Goal: Information Seeking & Learning: Learn about a topic

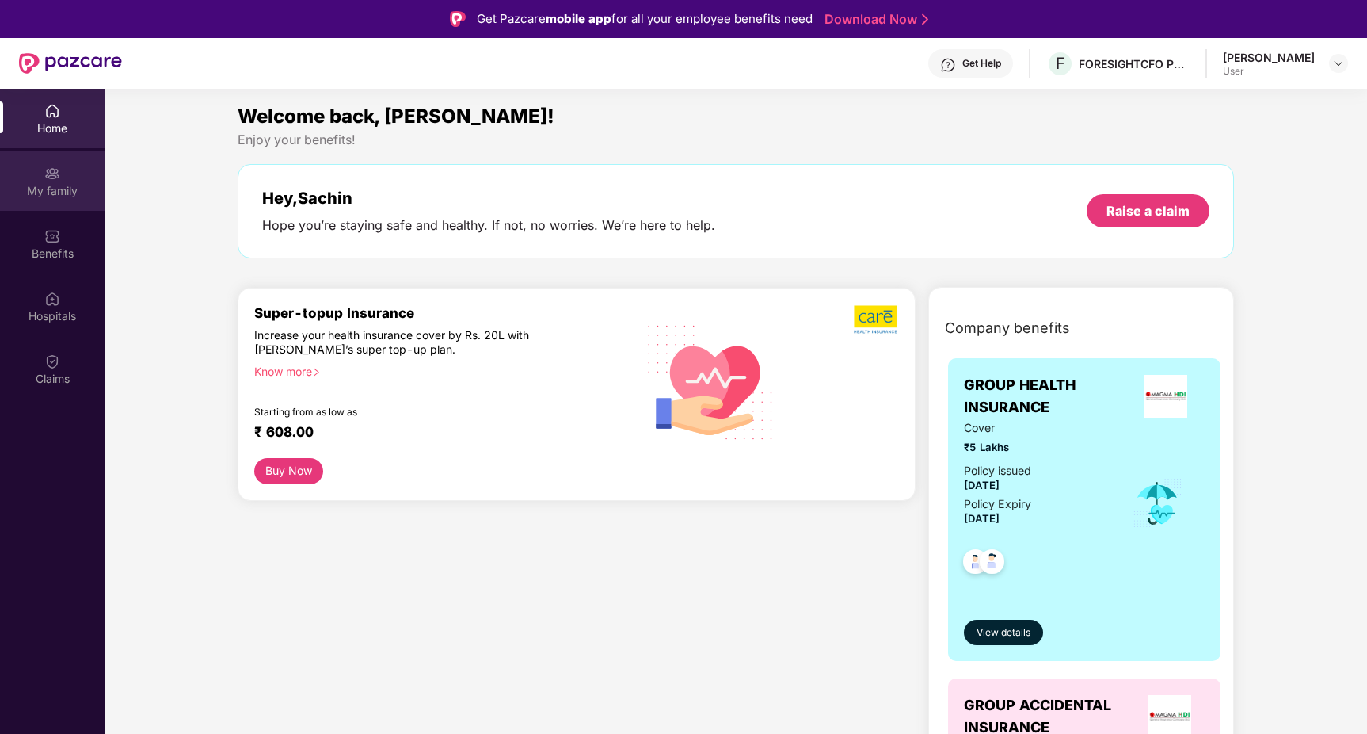
click at [44, 170] on img at bounding box center [52, 174] width 16 height 16
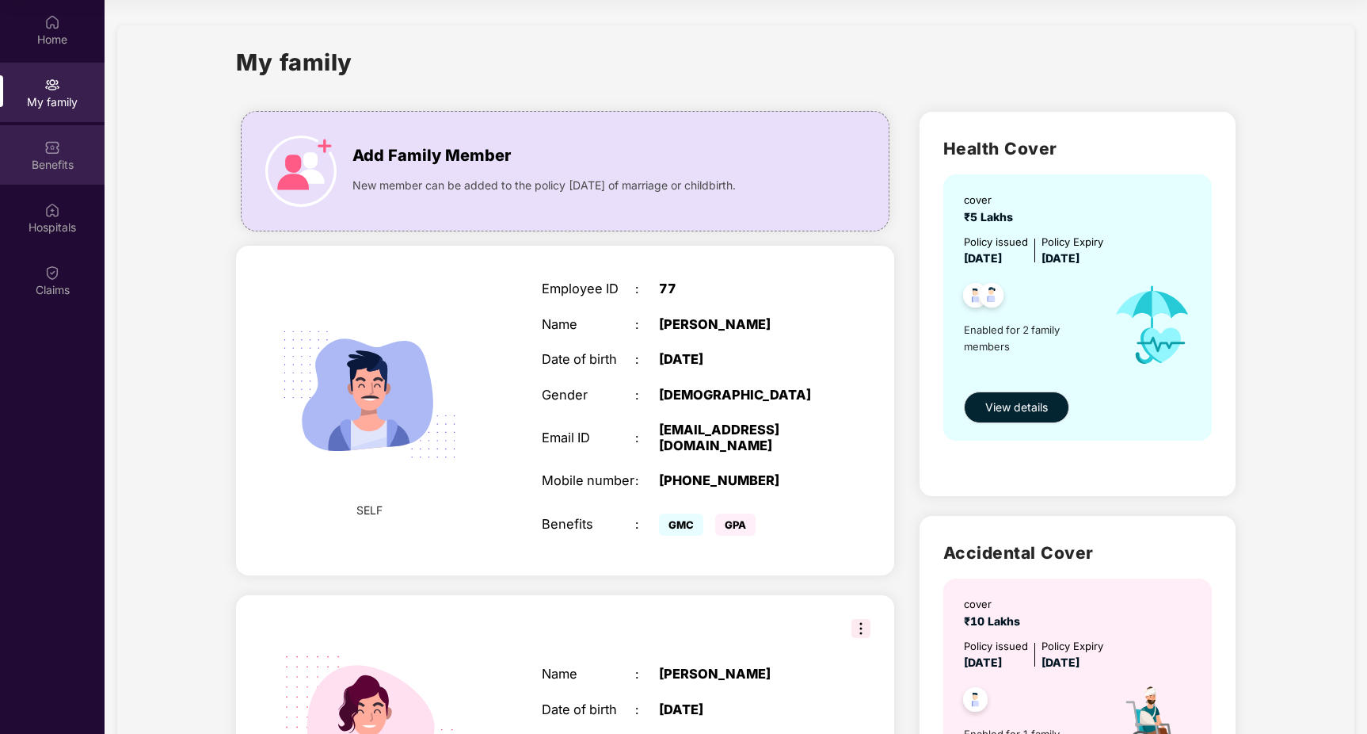
click at [50, 157] on div "Benefits" at bounding box center [52, 165] width 105 height 16
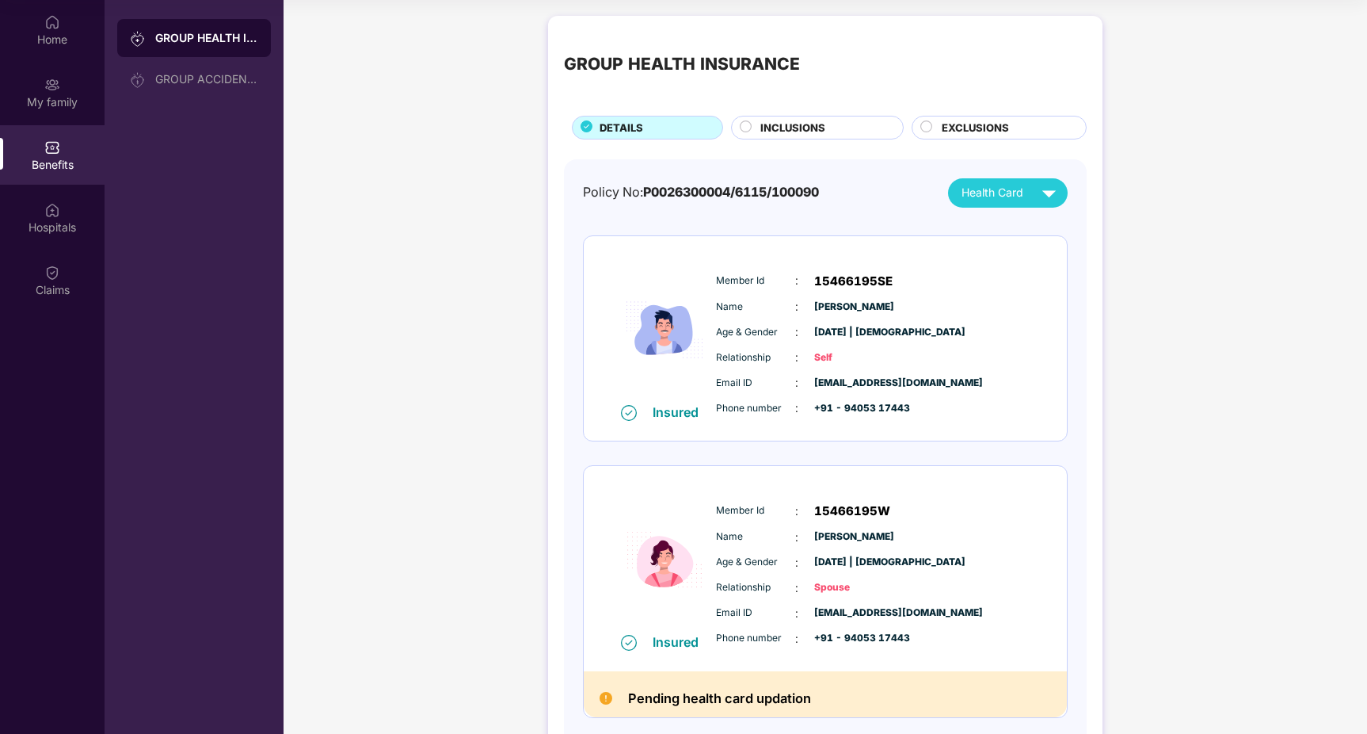
click at [813, 123] on span "INCLUSIONS" at bounding box center [792, 128] width 65 height 17
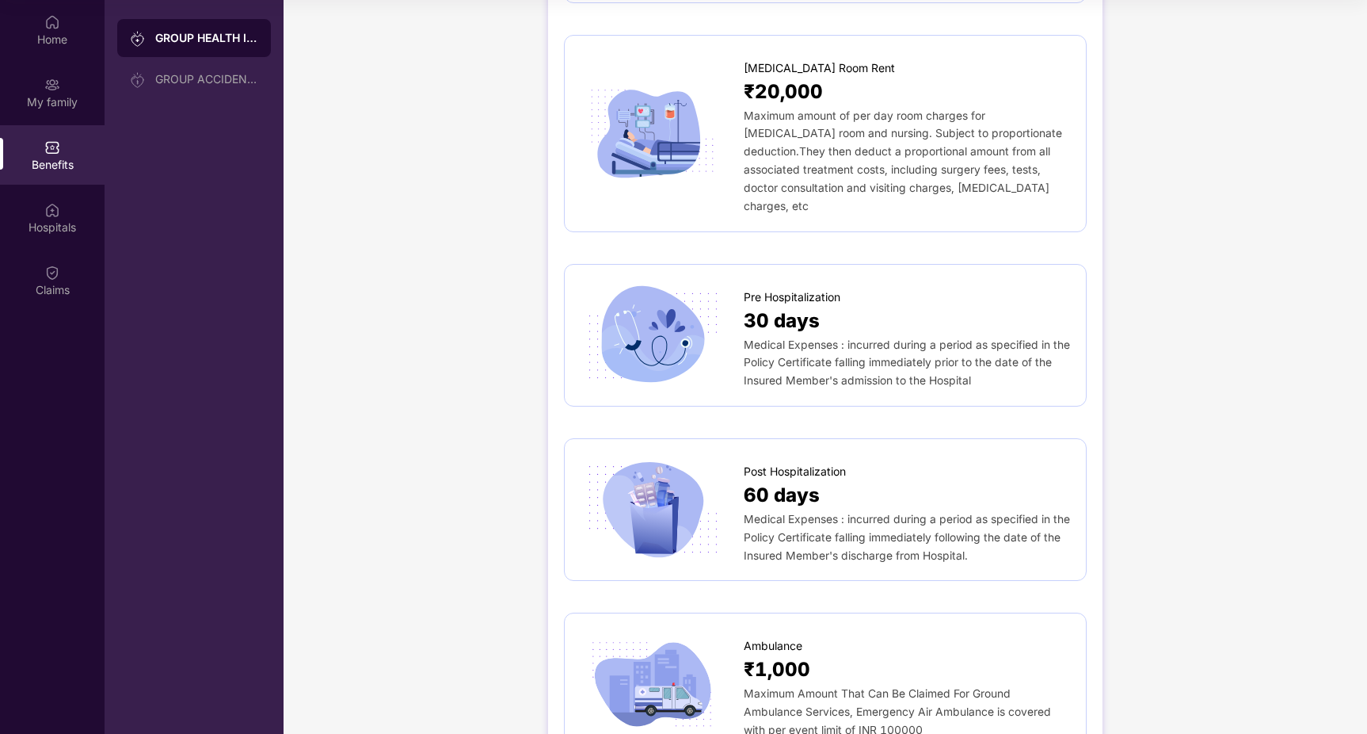
scroll to position [57, 0]
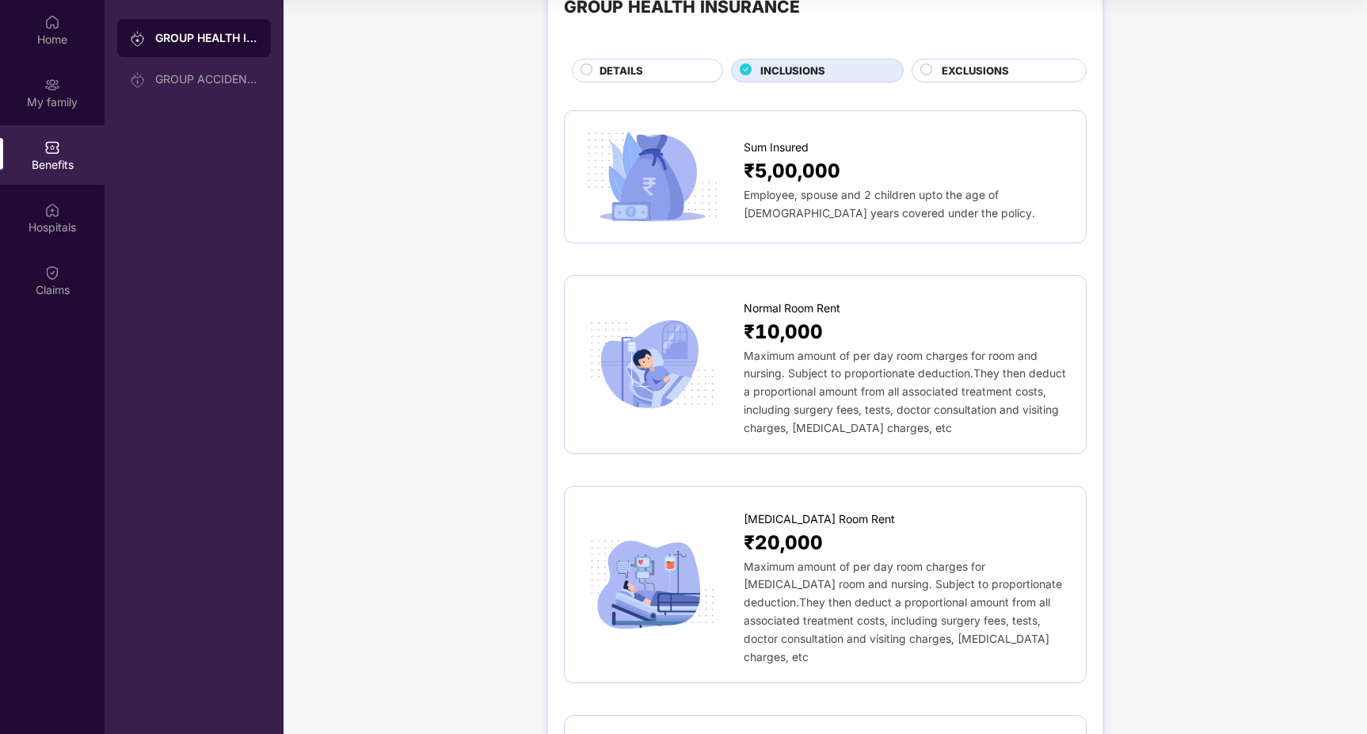
click at [645, 76] on div "DETAILS" at bounding box center [653, 72] width 123 height 19
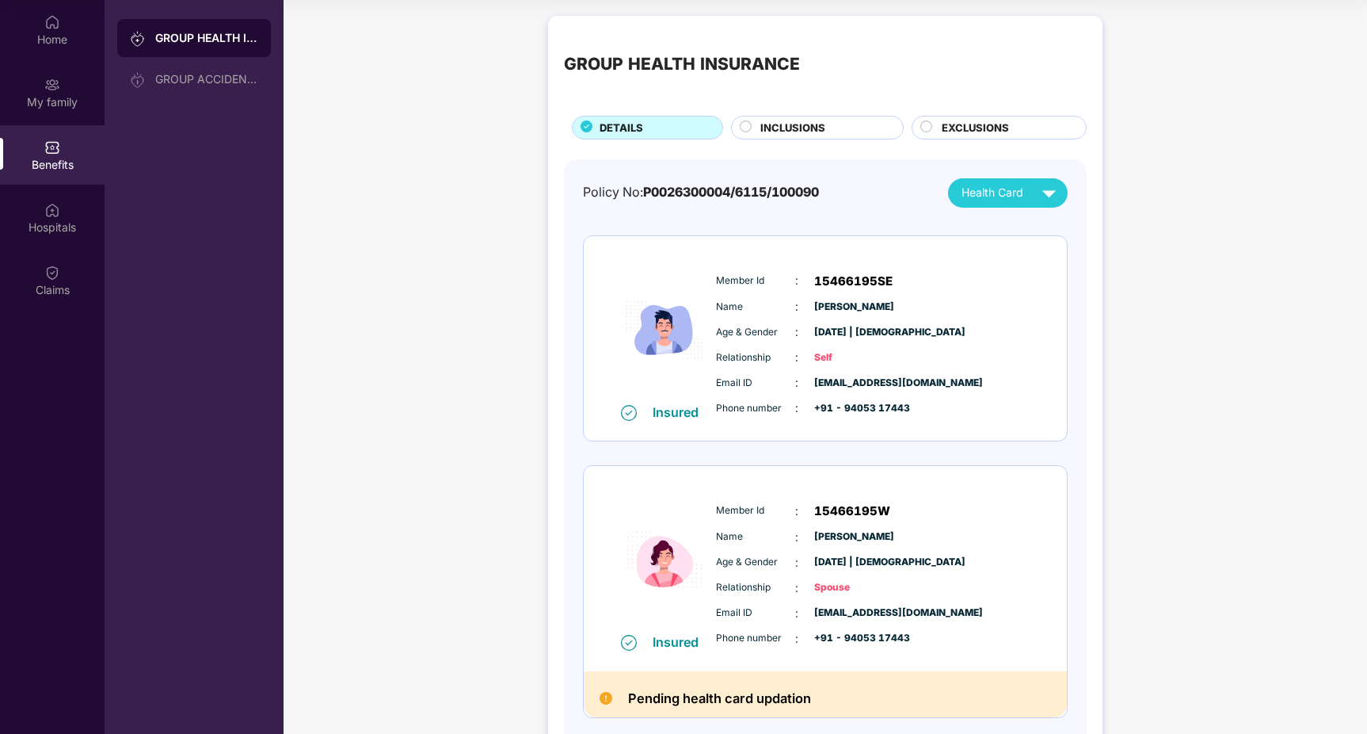
click at [848, 513] on span "15466195W" at bounding box center [852, 510] width 76 height 19
click at [814, 127] on span "INCLUSIONS" at bounding box center [792, 128] width 65 height 17
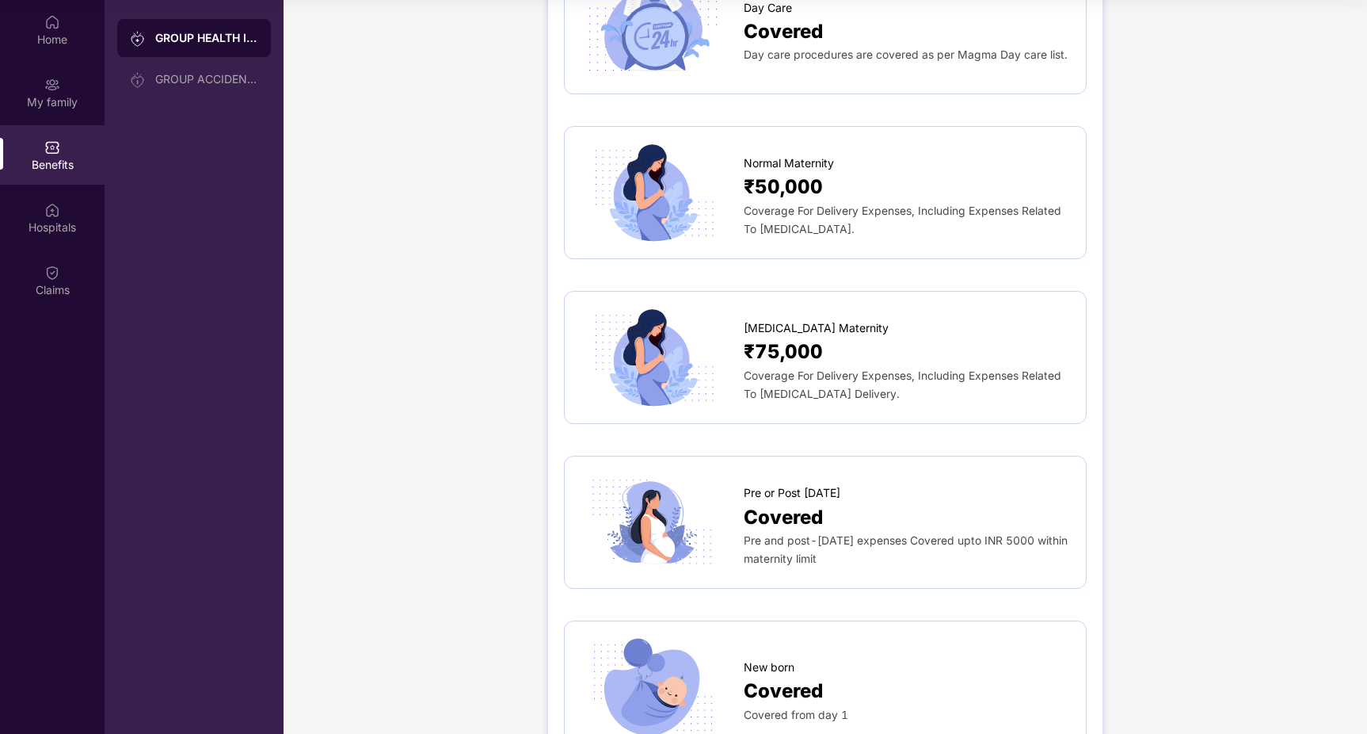
scroll to position [1336, 0]
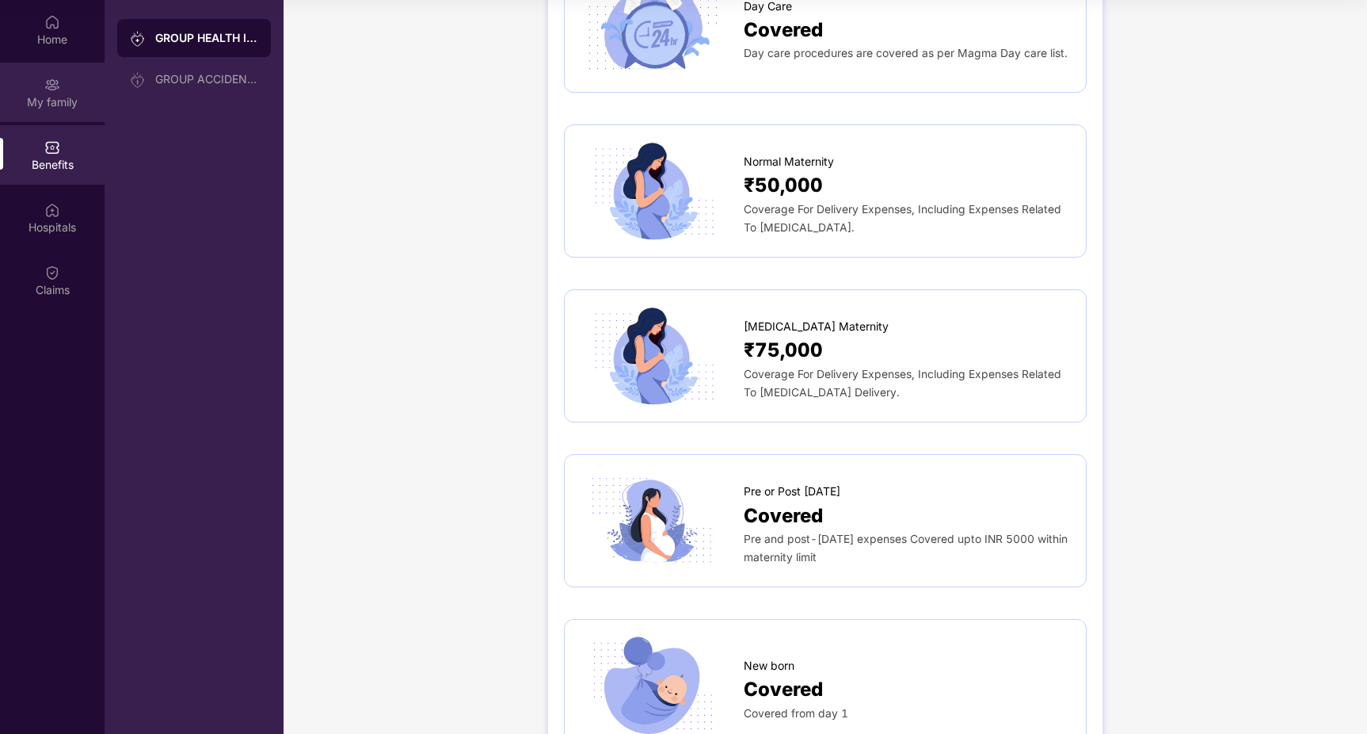
click at [61, 115] on div "My family" at bounding box center [52, 92] width 105 height 59
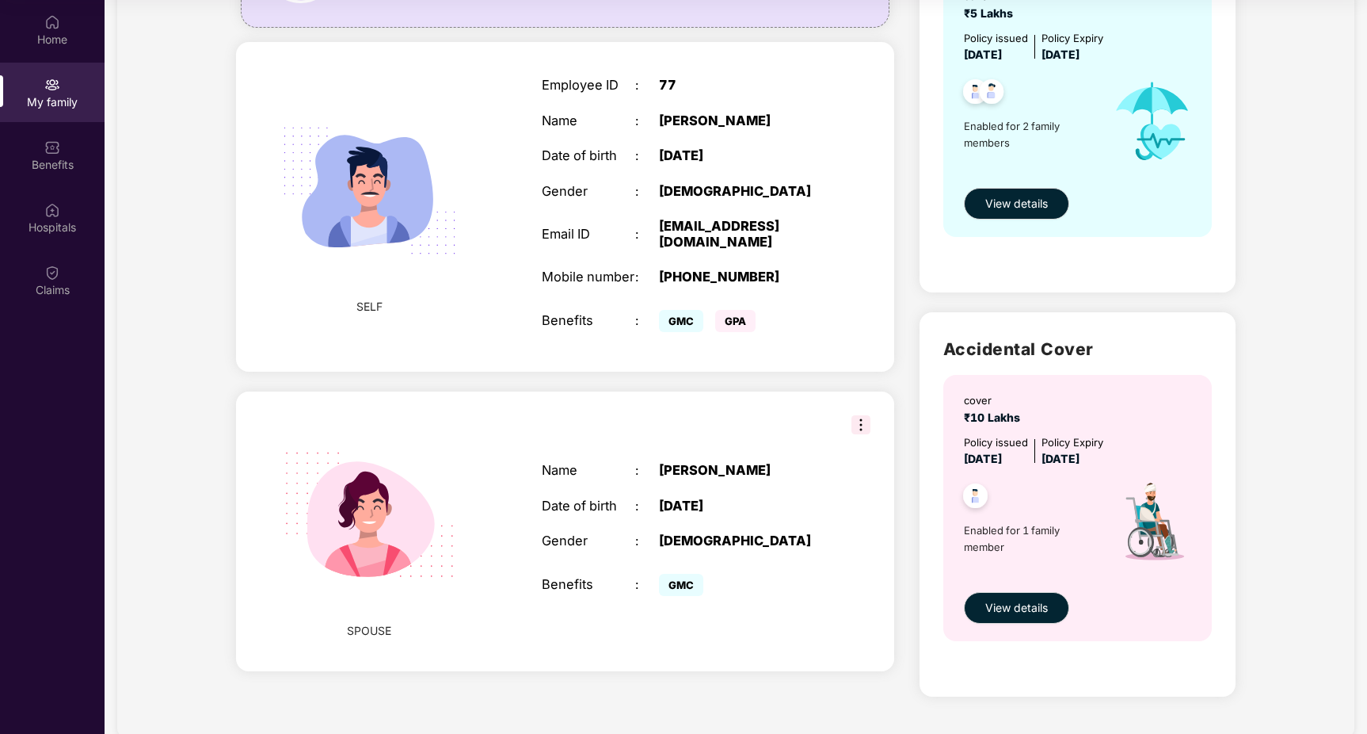
scroll to position [231, 0]
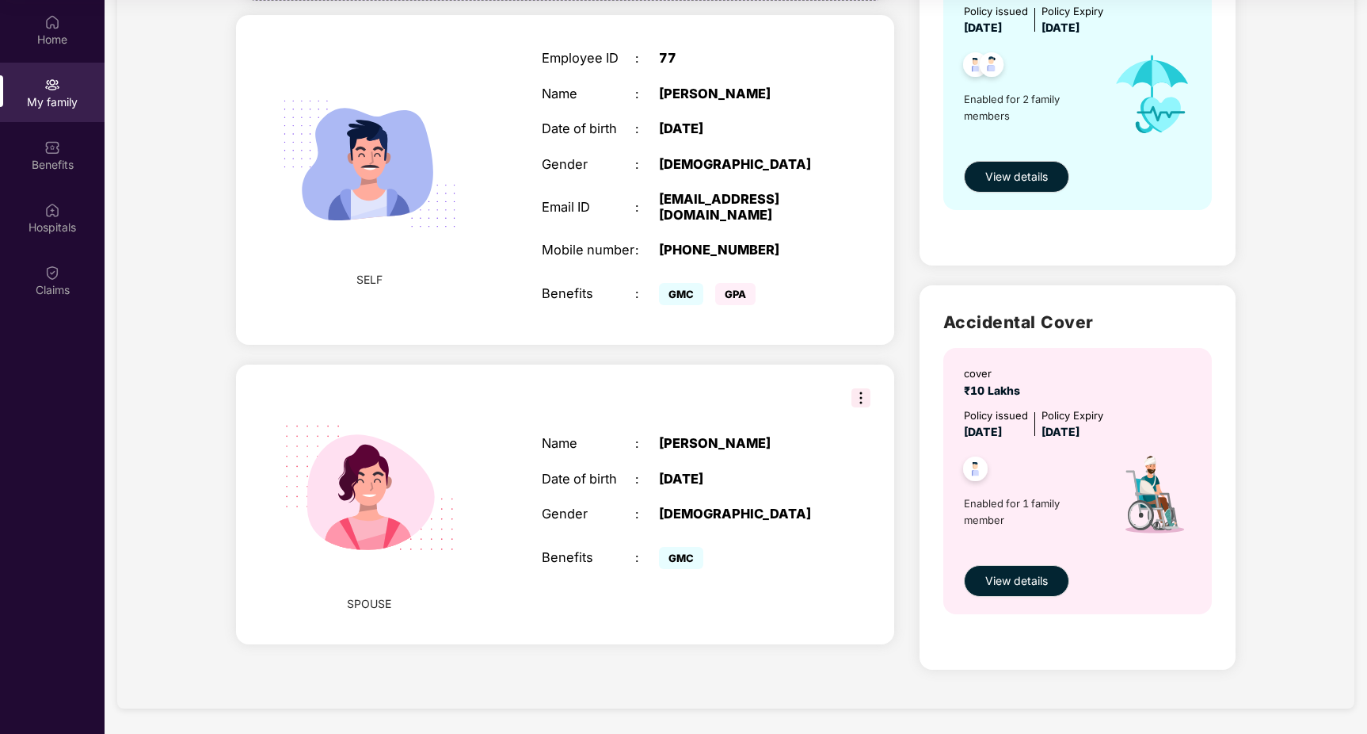
click at [681, 460] on div "Name : [PERSON_NAME] Date of birth : [DEMOGRAPHIC_DATA] Gender : [DEMOGRAPHIC_D…" at bounding box center [682, 504] width 313 height 177
click at [864, 388] on img at bounding box center [861, 397] width 19 height 19
click at [707, 444] on div "[PERSON_NAME]" at bounding box center [741, 444] width 164 height 16
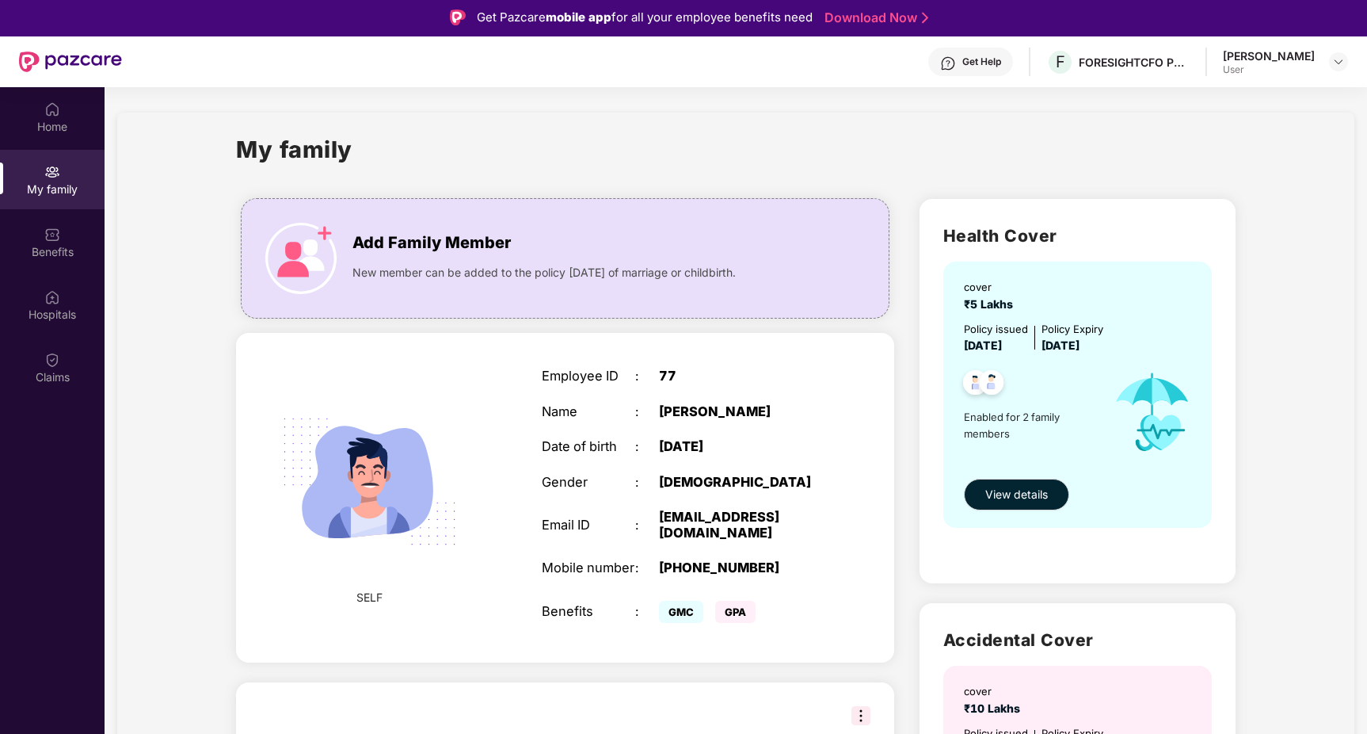
scroll to position [0, 0]
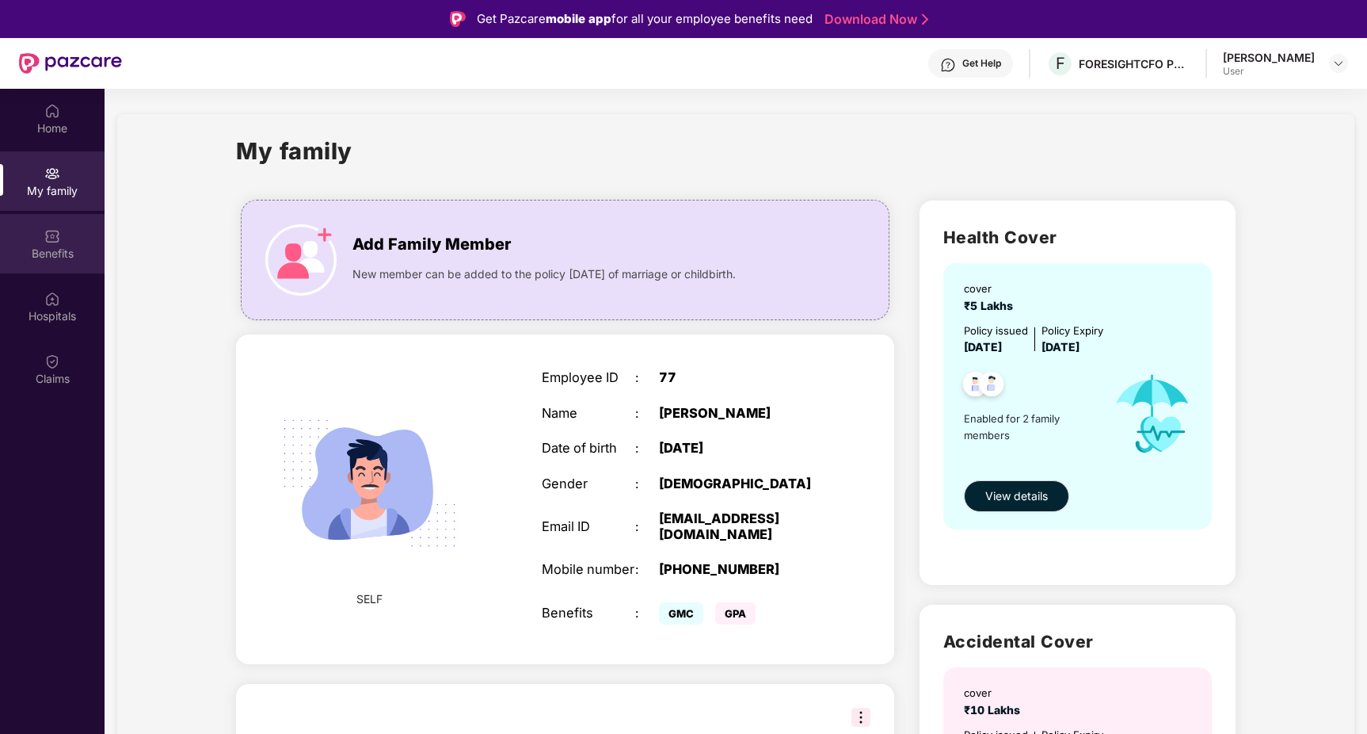
click at [49, 236] on img at bounding box center [52, 236] width 16 height 16
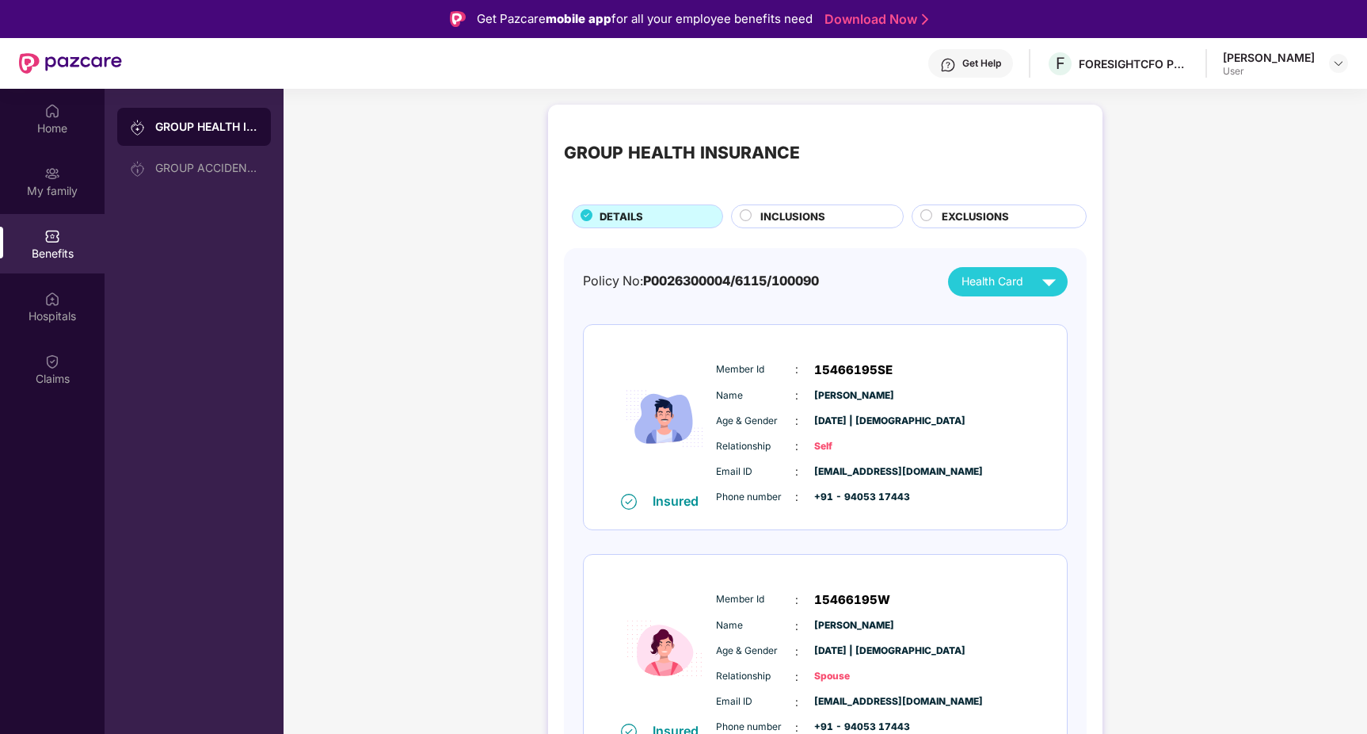
click at [809, 216] on span "INCLUSIONS" at bounding box center [792, 216] width 65 height 17
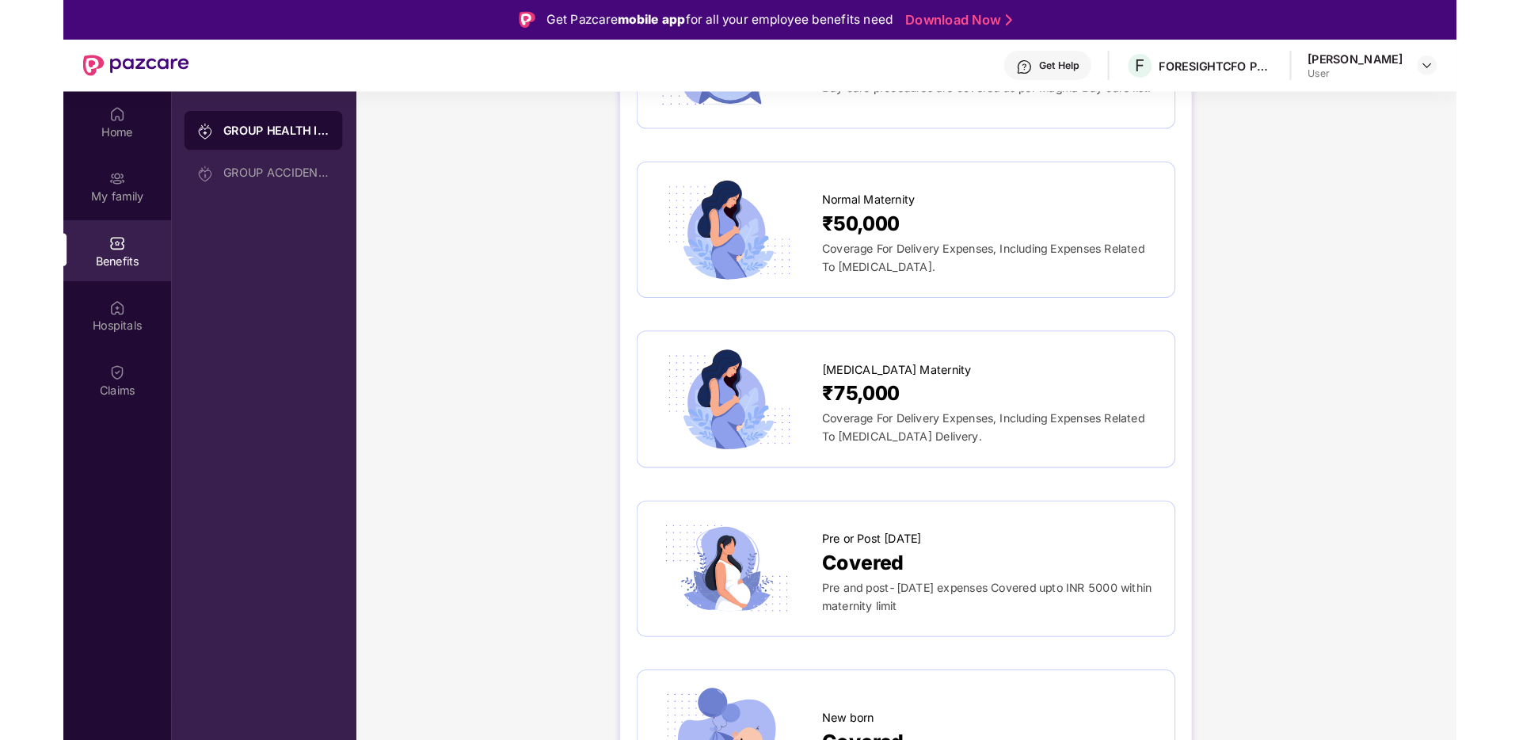
scroll to position [1388, 0]
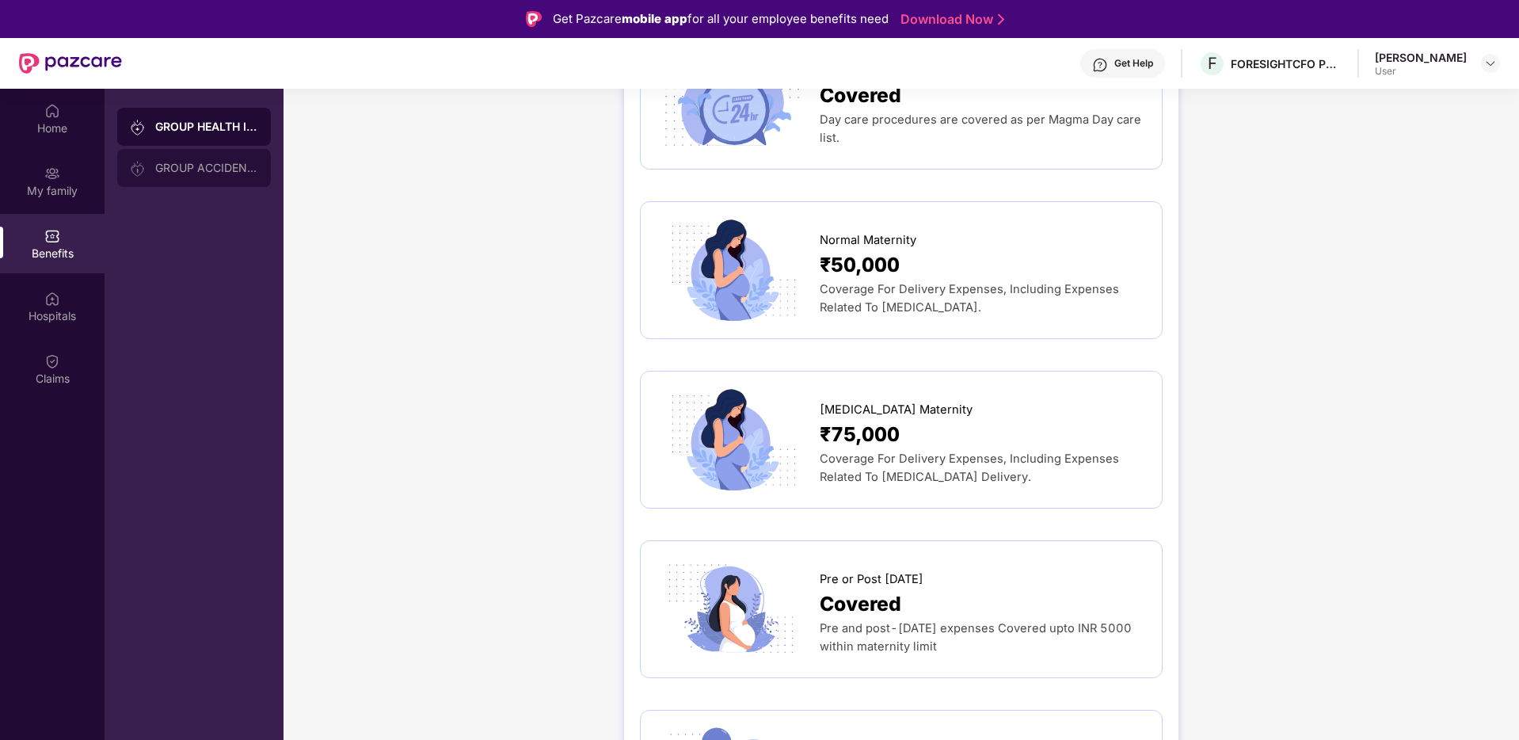
click at [226, 169] on div "GROUP ACCIDENTAL INSURANCE" at bounding box center [206, 168] width 103 height 13
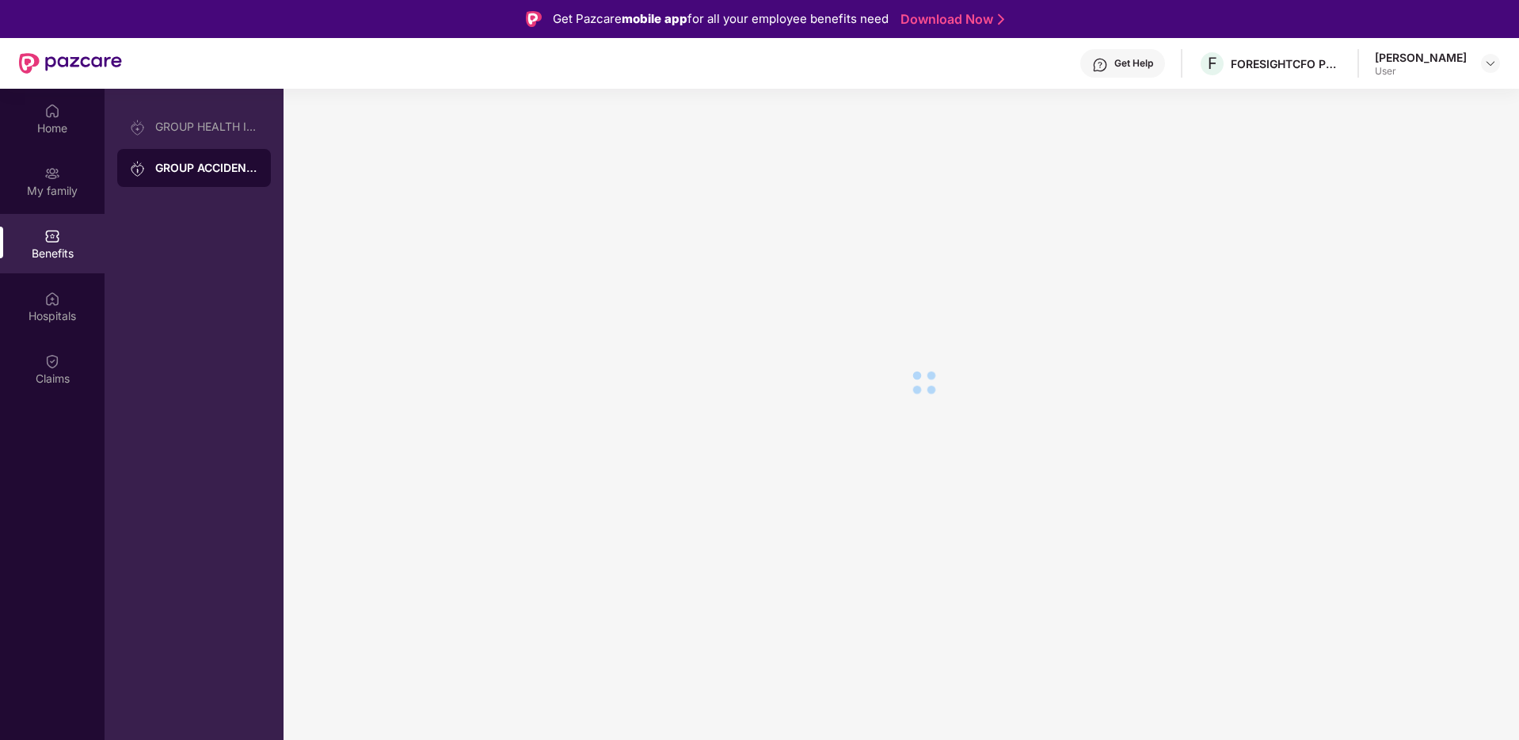
scroll to position [0, 0]
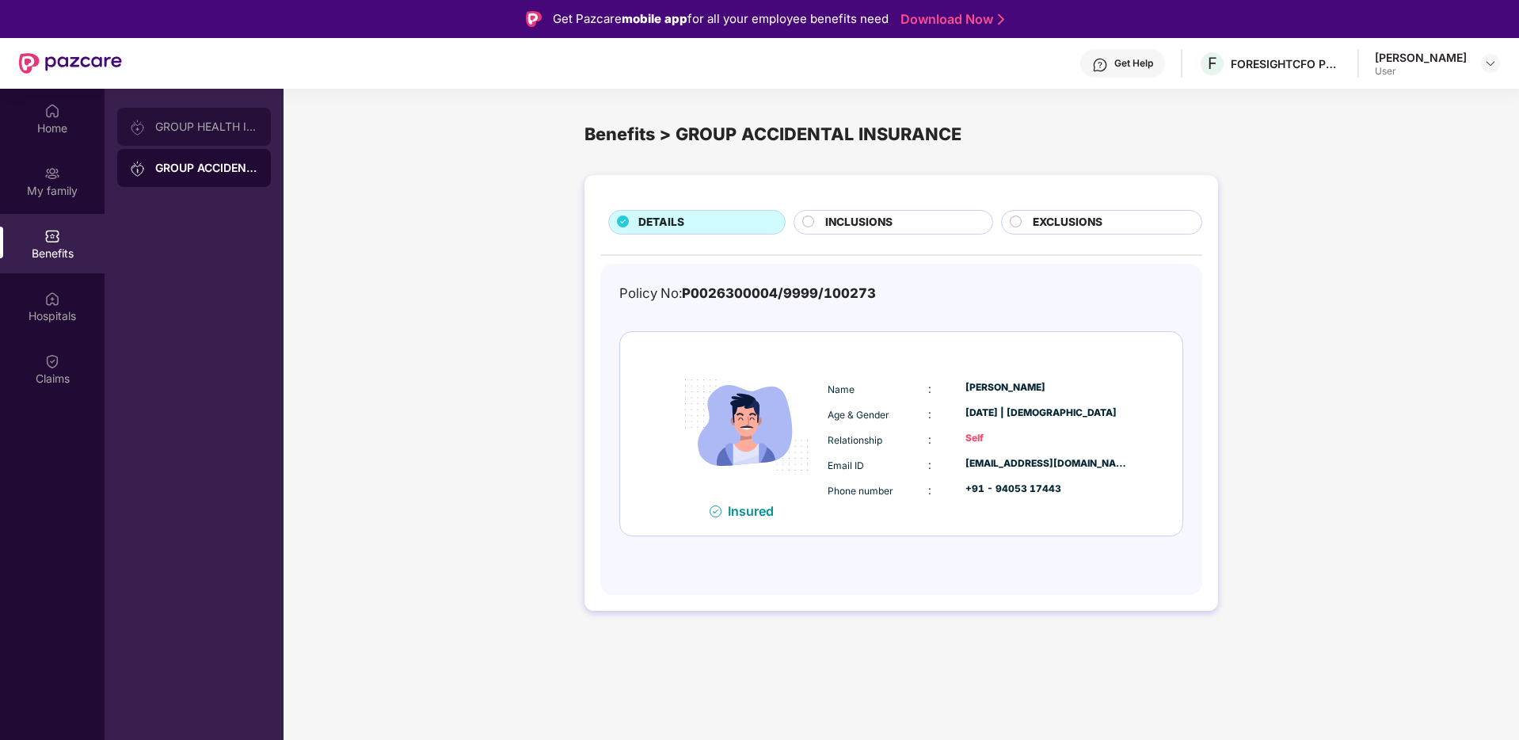
click at [227, 135] on div "GROUP HEALTH INSURANCE" at bounding box center [194, 127] width 154 height 38
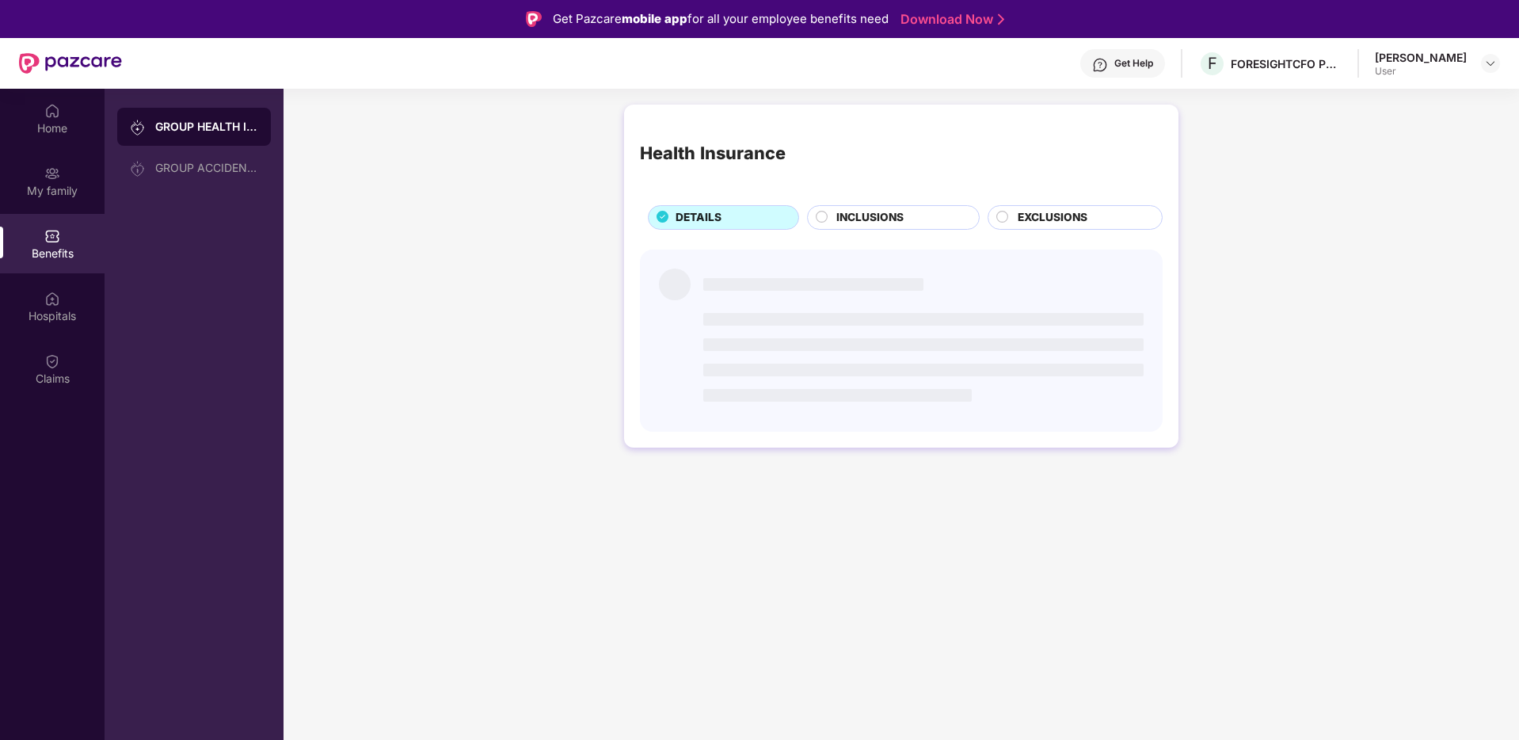
click at [227, 135] on div "GROUP HEALTH INSURANCE" at bounding box center [194, 127] width 154 height 38
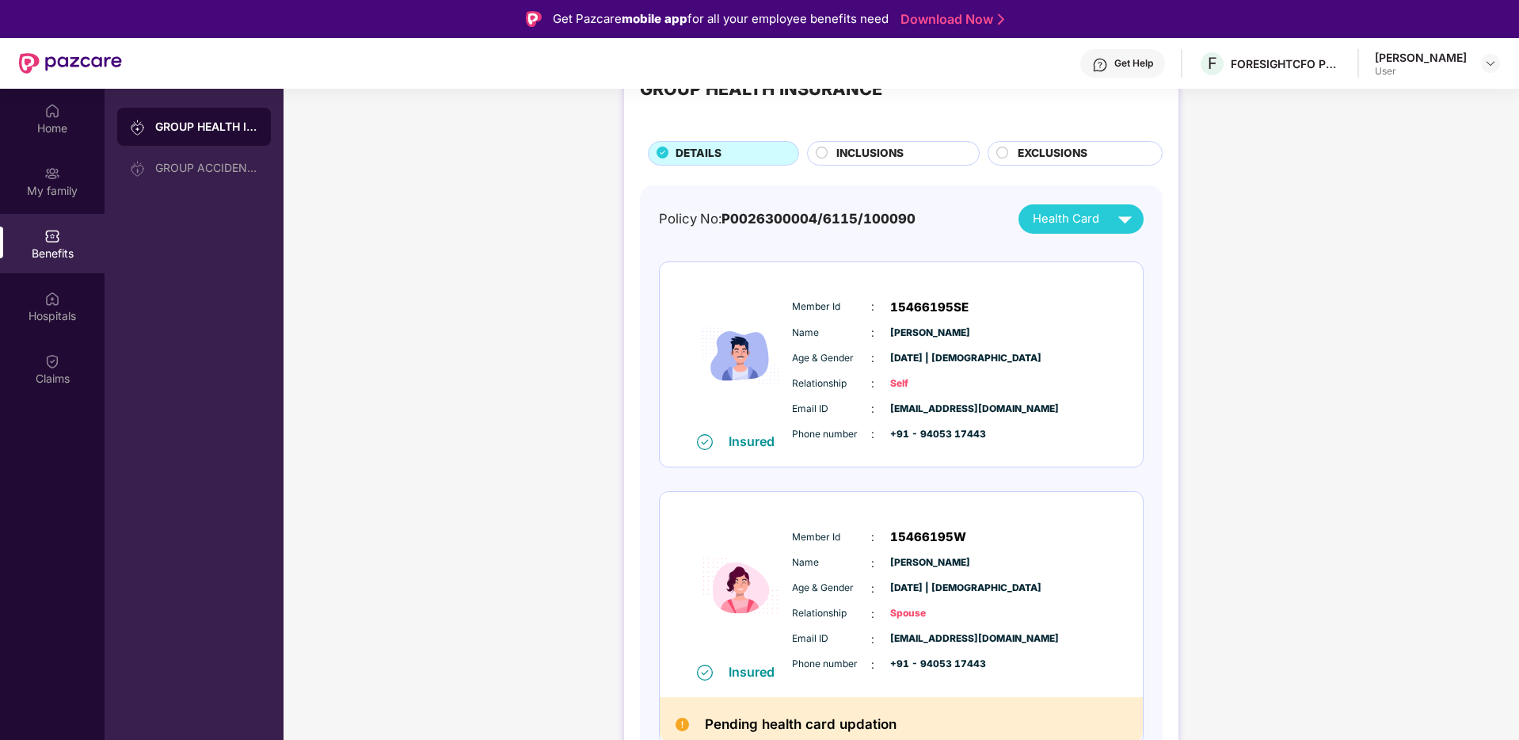
scroll to position [78, 0]
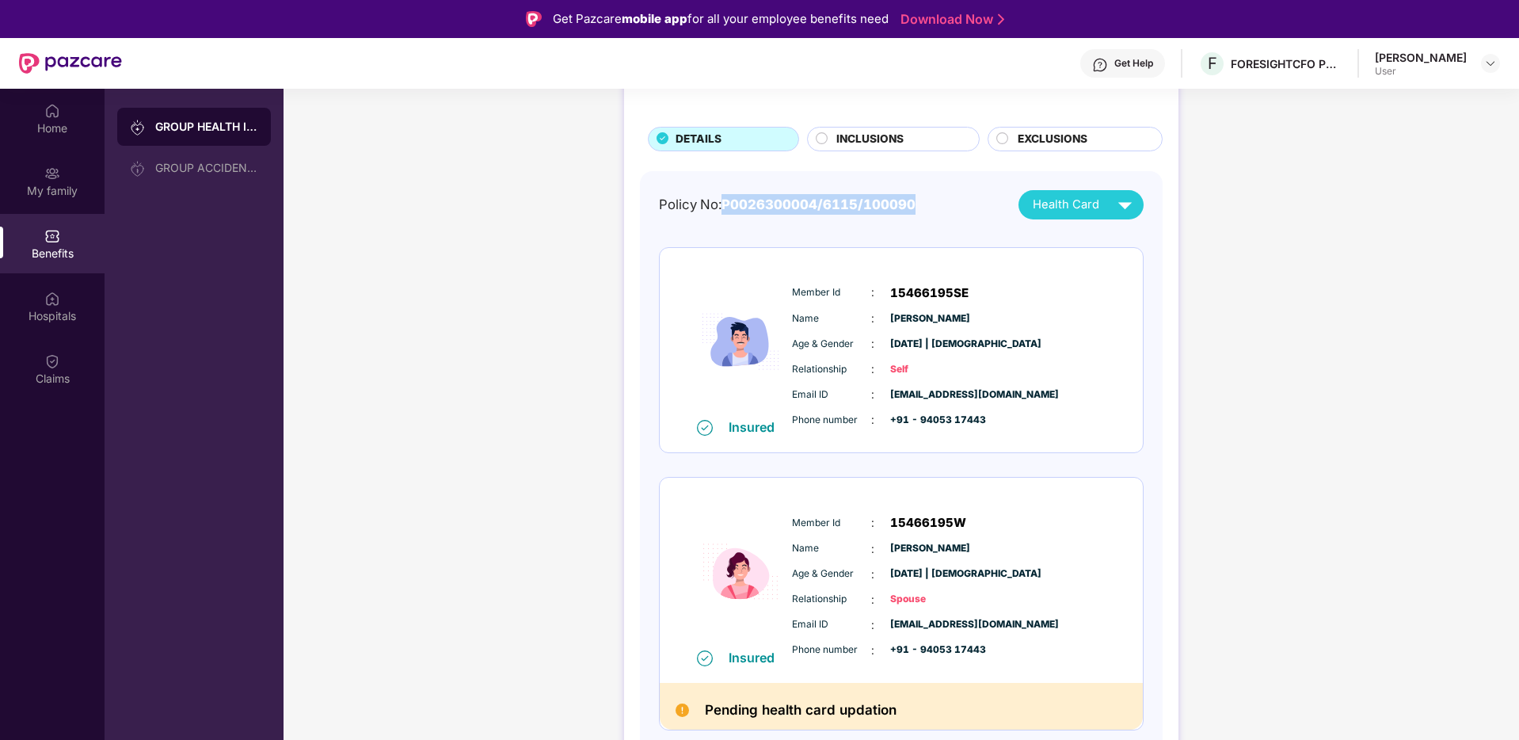
drag, startPoint x: 726, startPoint y: 206, endPoint x: 914, endPoint y: 207, distance: 188.5
click at [915, 207] on div "Policy No: P0026300004/6115/100090 Health Card" at bounding box center [901, 204] width 485 height 29
click at [929, 215] on div "Policy No: P0026300004/6115/100090 Health Card" at bounding box center [901, 204] width 485 height 29
click at [818, 143] on circle at bounding box center [822, 137] width 11 height 11
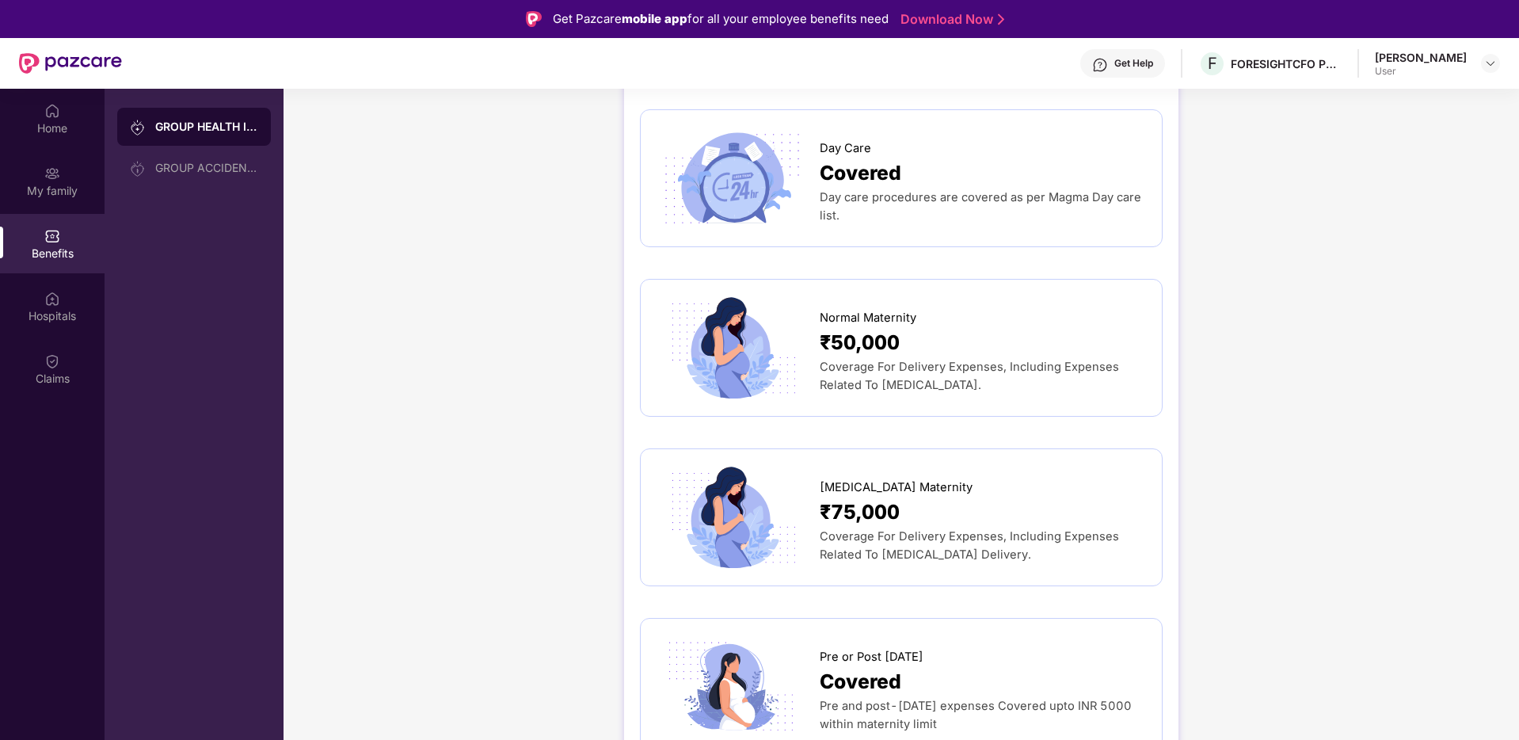
scroll to position [1351, 0]
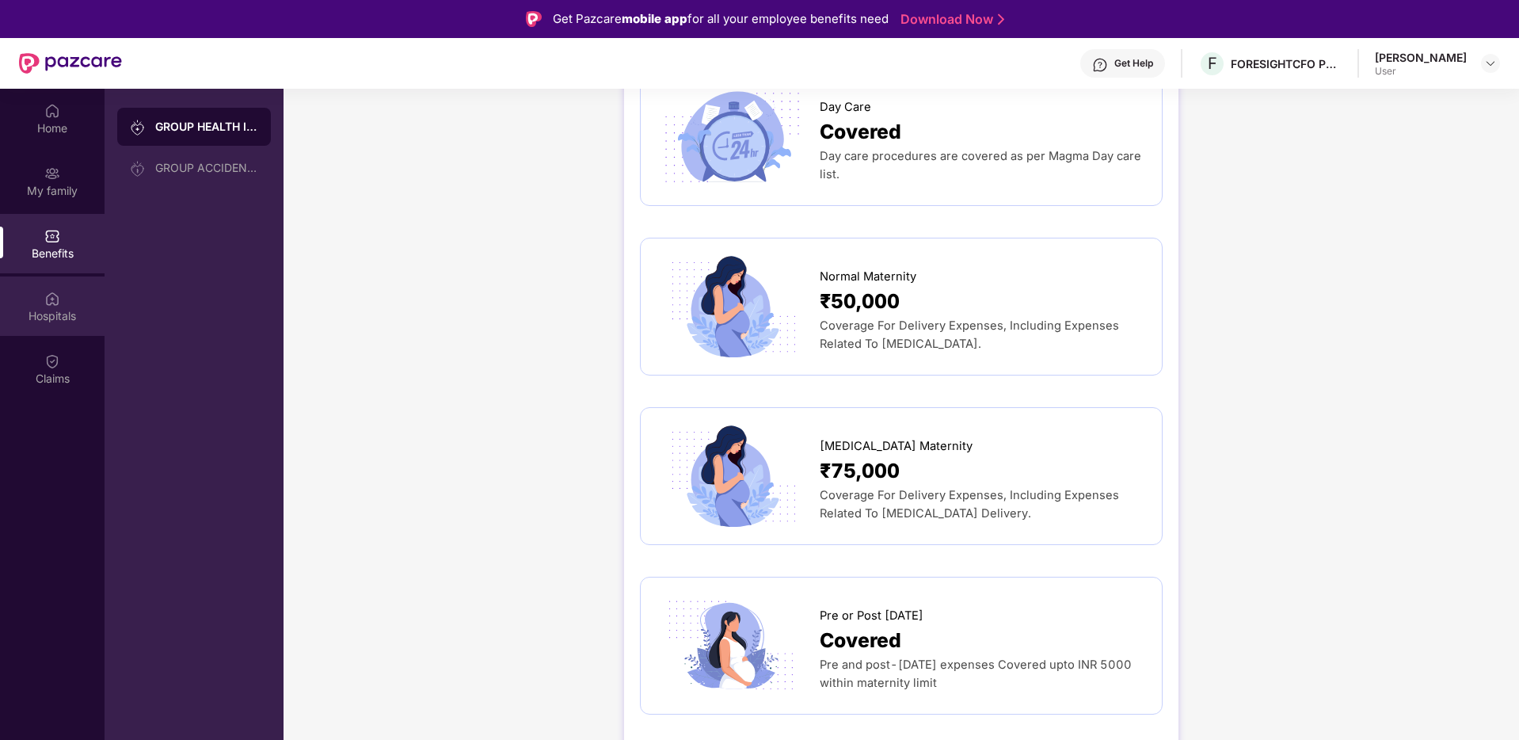
click at [64, 318] on div "Hospitals" at bounding box center [52, 316] width 105 height 16
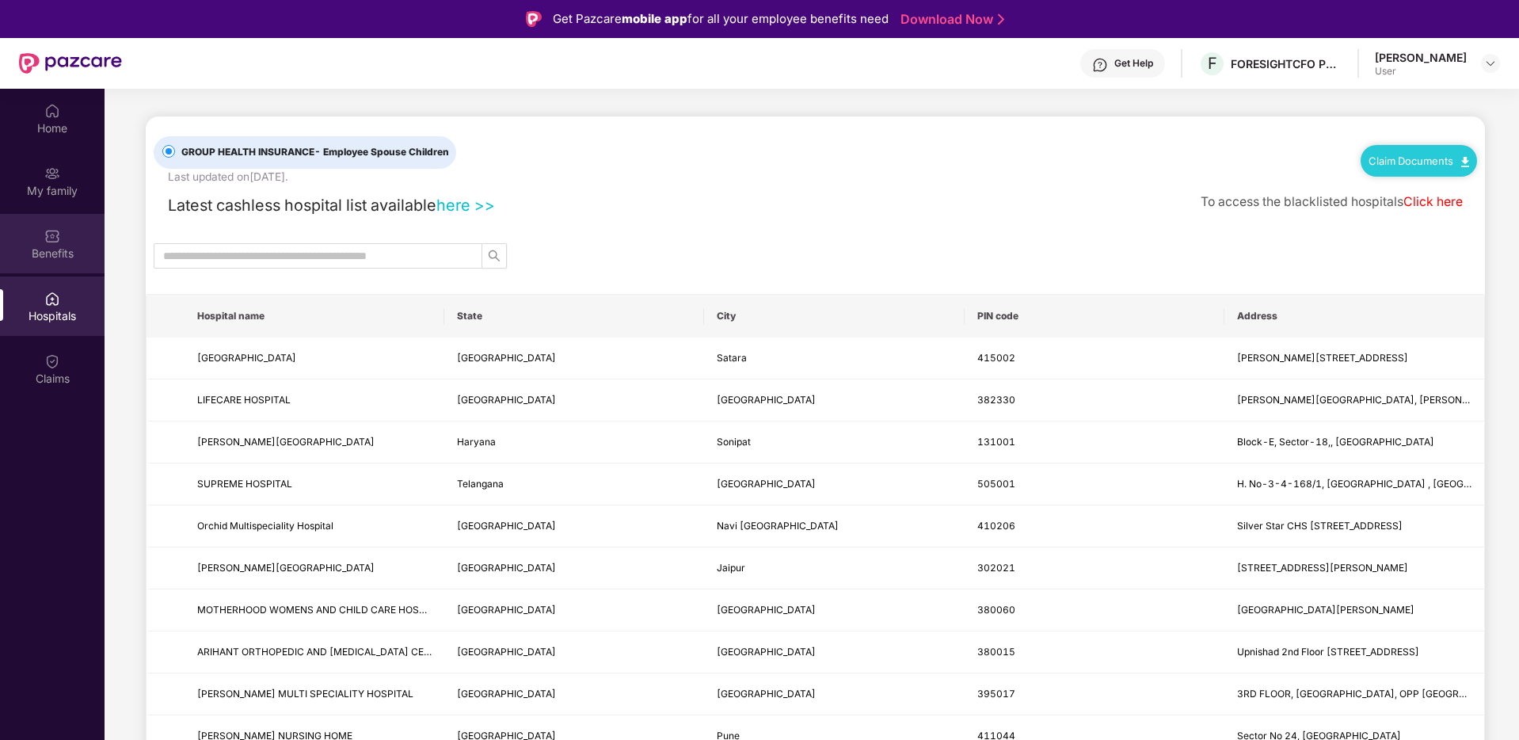
click at [54, 251] on div "Benefits" at bounding box center [52, 254] width 105 height 16
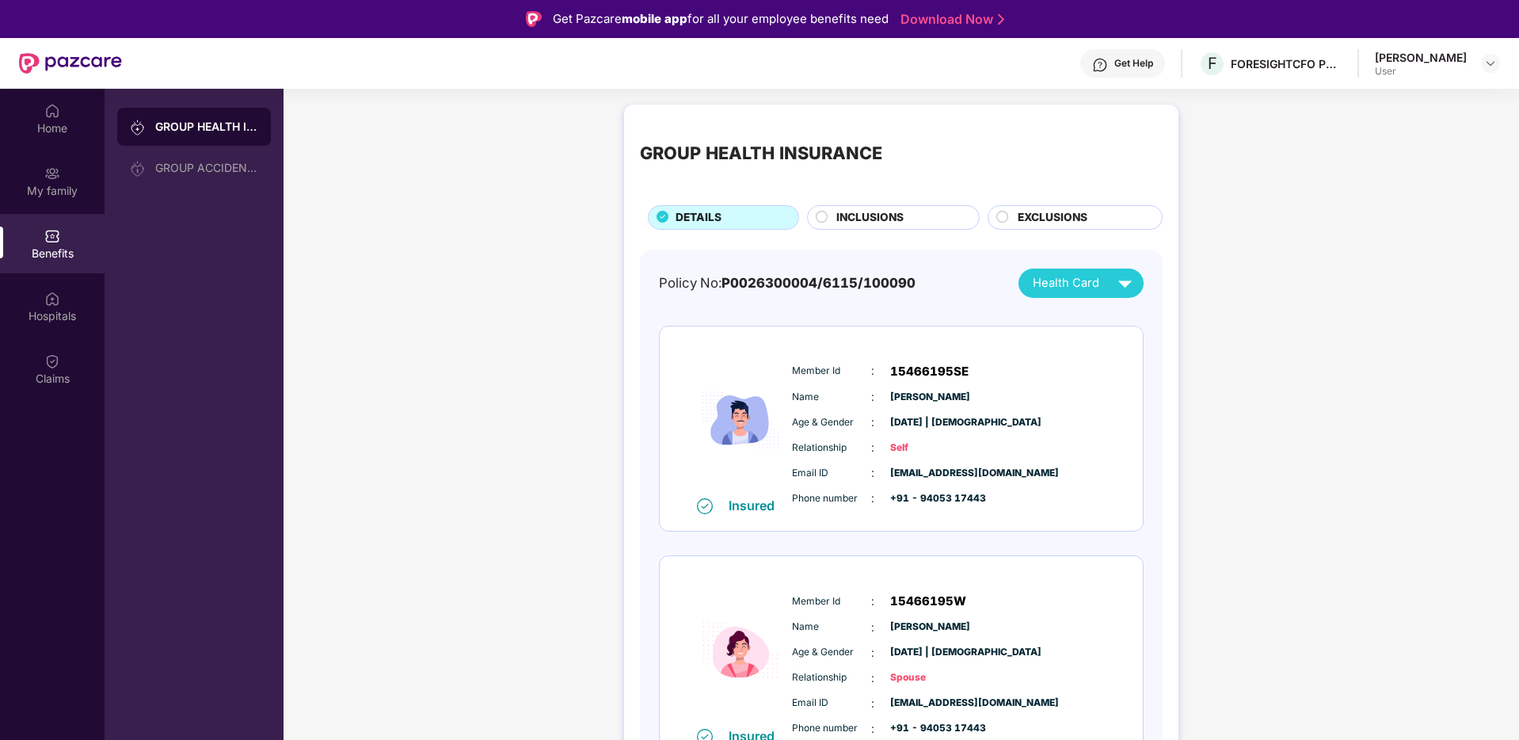
click at [864, 226] on span "INCLUSIONS" at bounding box center [870, 217] width 67 height 17
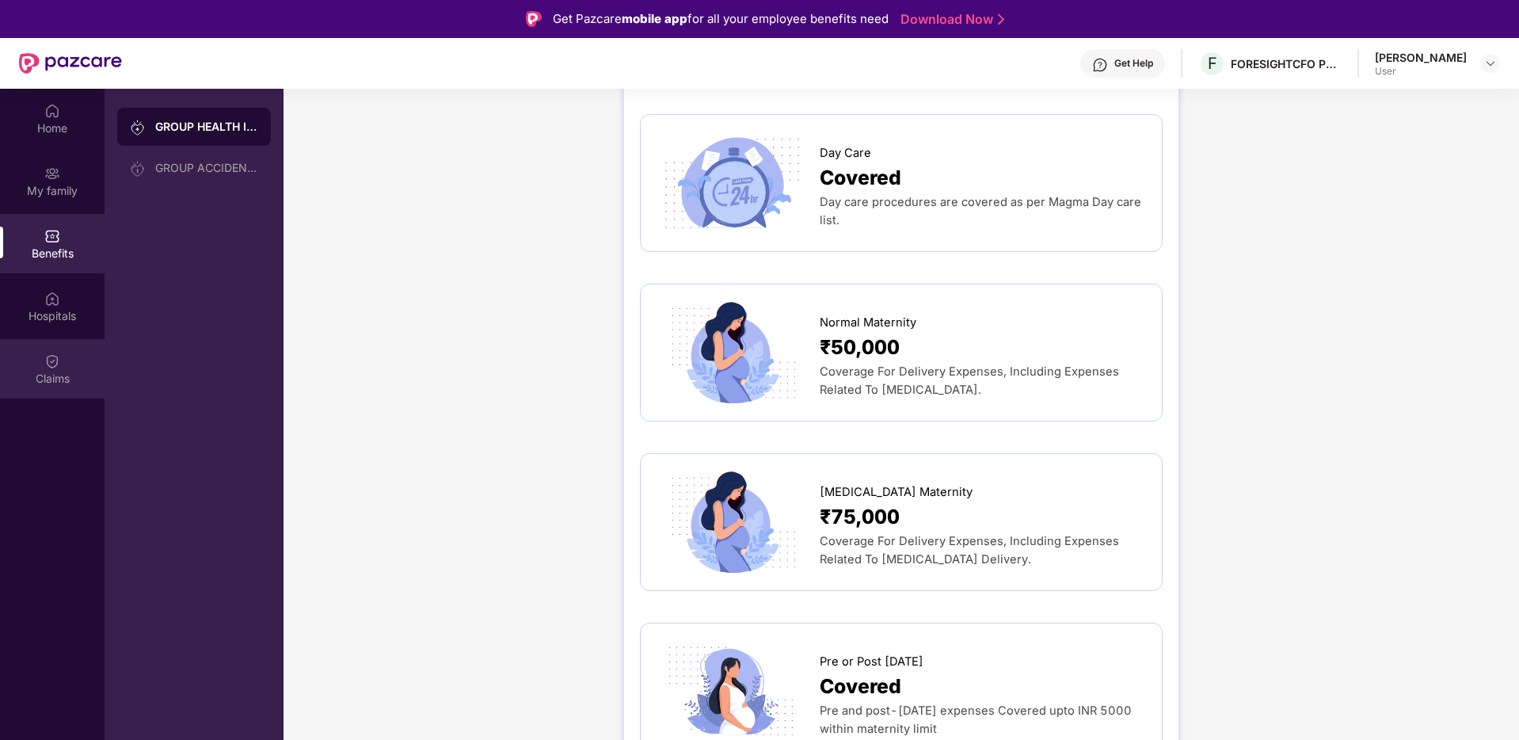
scroll to position [1324, 0]
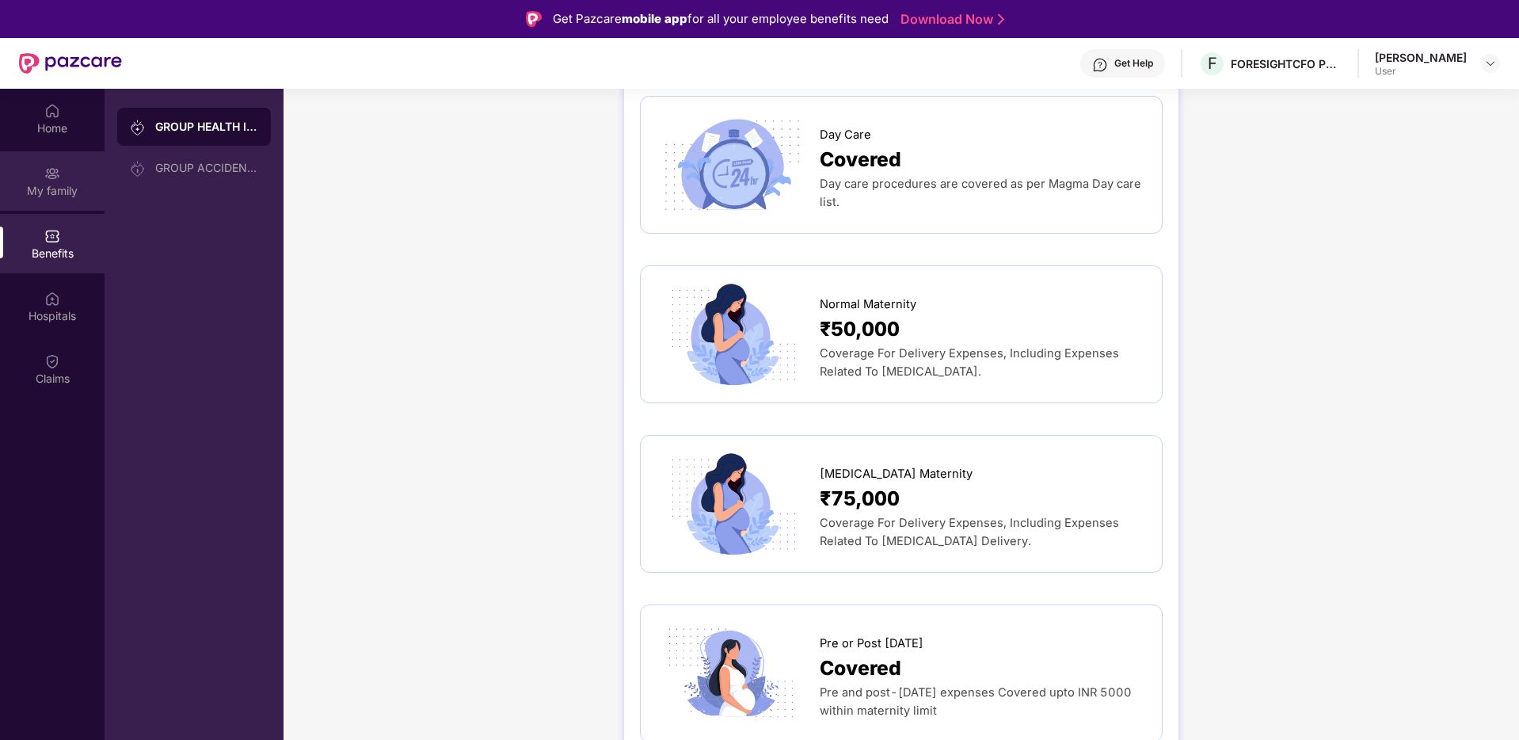
click at [48, 184] on div "My family" at bounding box center [52, 191] width 105 height 16
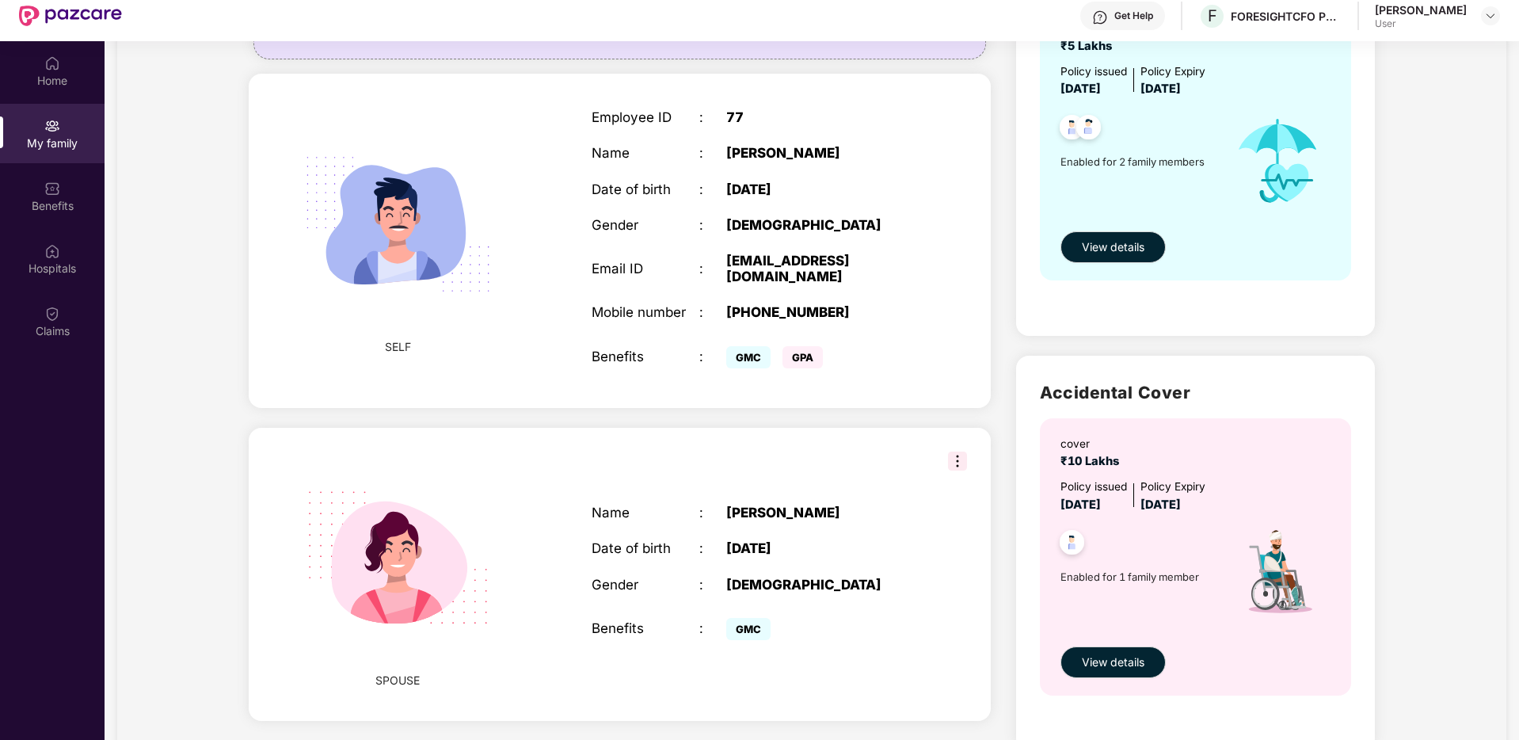
scroll to position [245, 0]
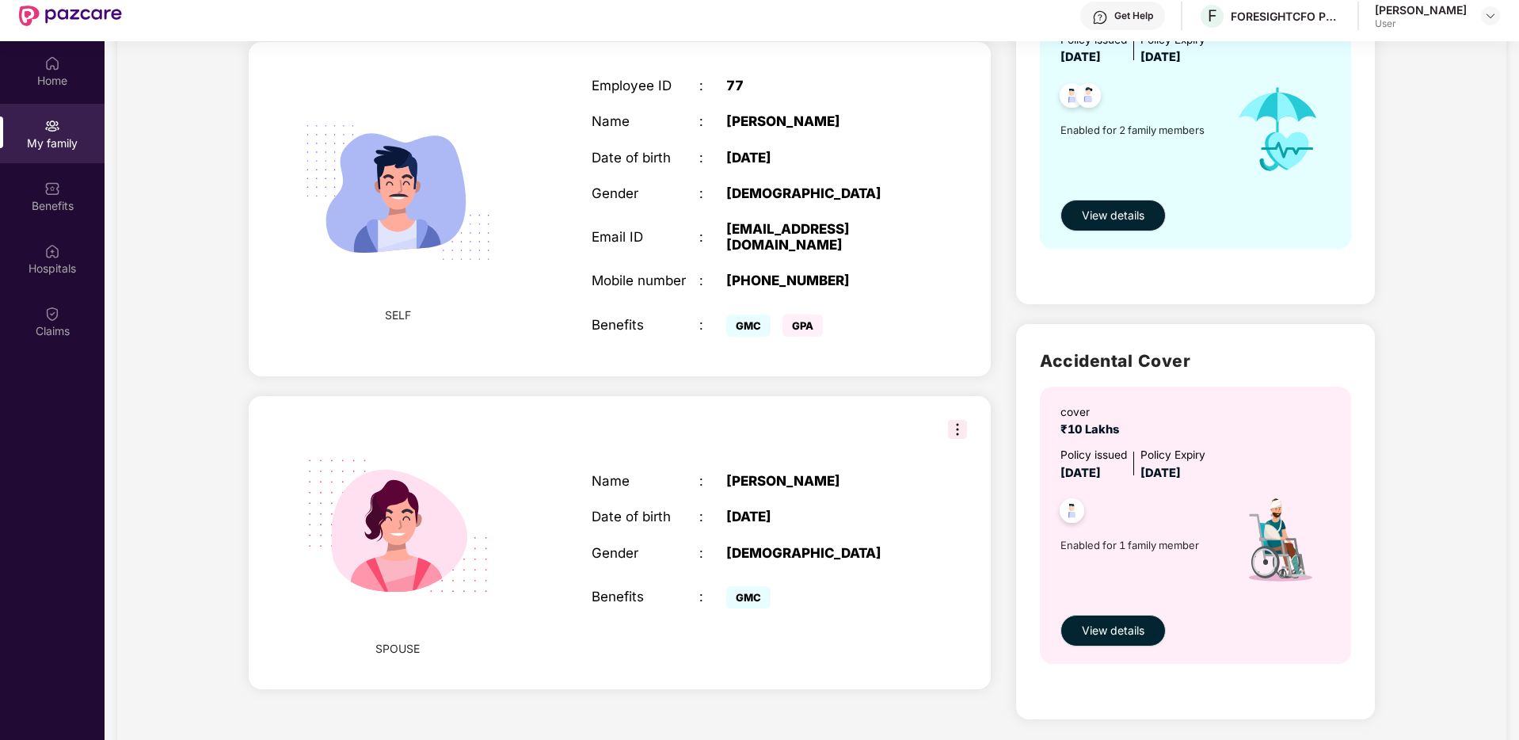
click at [741, 509] on div "[DATE]" at bounding box center [820, 517] width 189 height 16
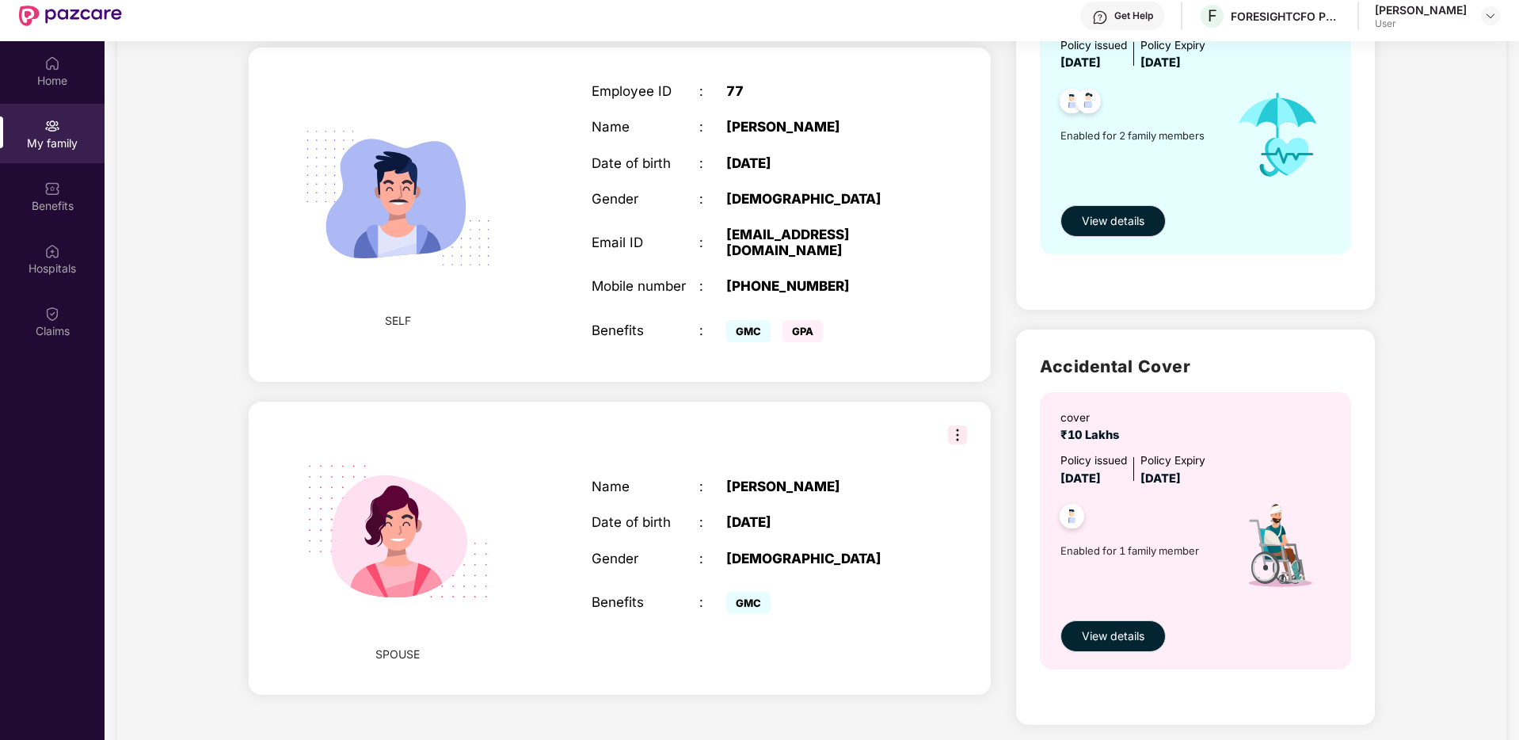
scroll to position [238, 0]
drag, startPoint x: 715, startPoint y: 504, endPoint x: 787, endPoint y: 504, distance: 71.3
click at [787, 515] on div "Date of birth : [DEMOGRAPHIC_DATA]" at bounding box center [754, 523] width 324 height 16
click at [63, 188] on div "Benefits" at bounding box center [52, 195] width 105 height 59
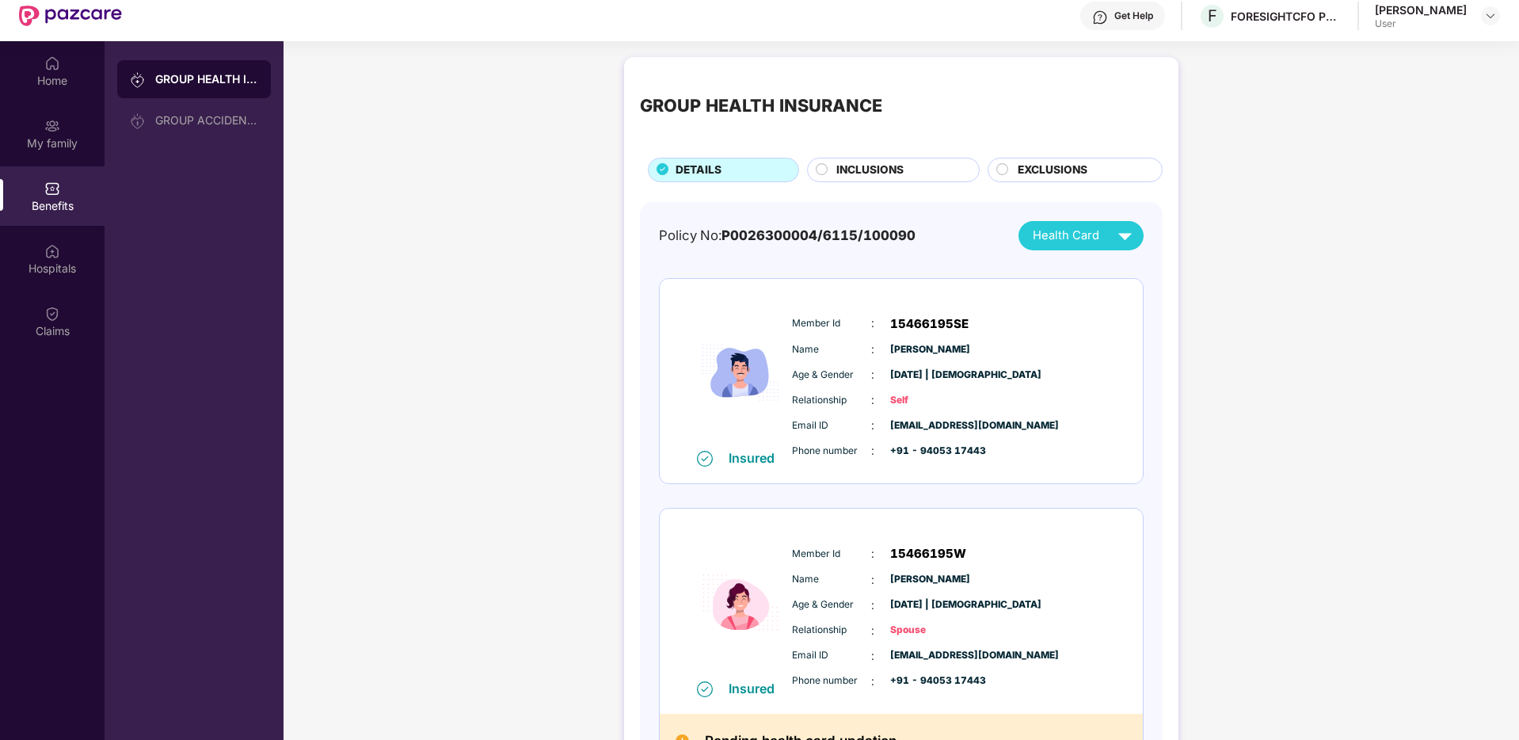
click at [881, 163] on span "INCLUSIONS" at bounding box center [870, 170] width 67 height 17
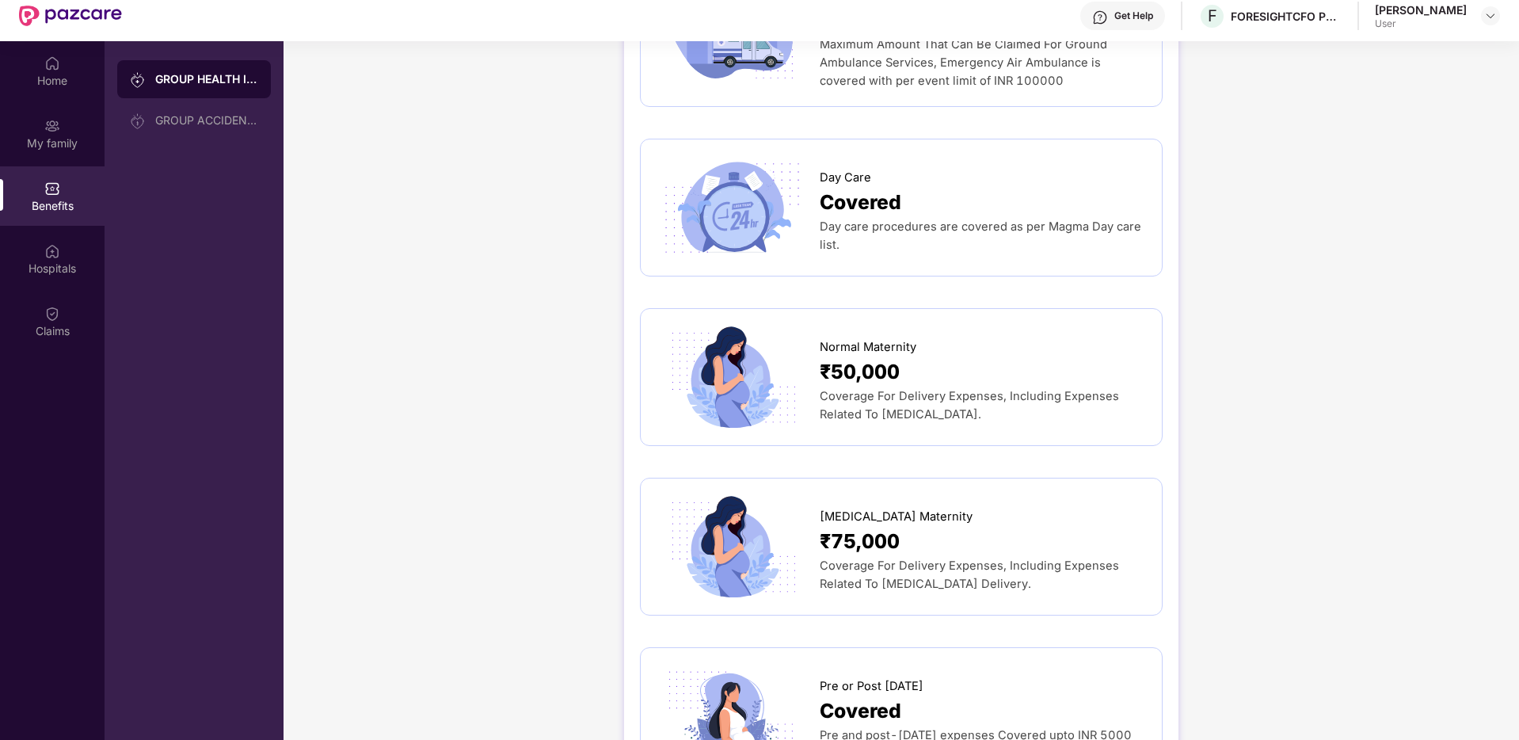
scroll to position [1258, 0]
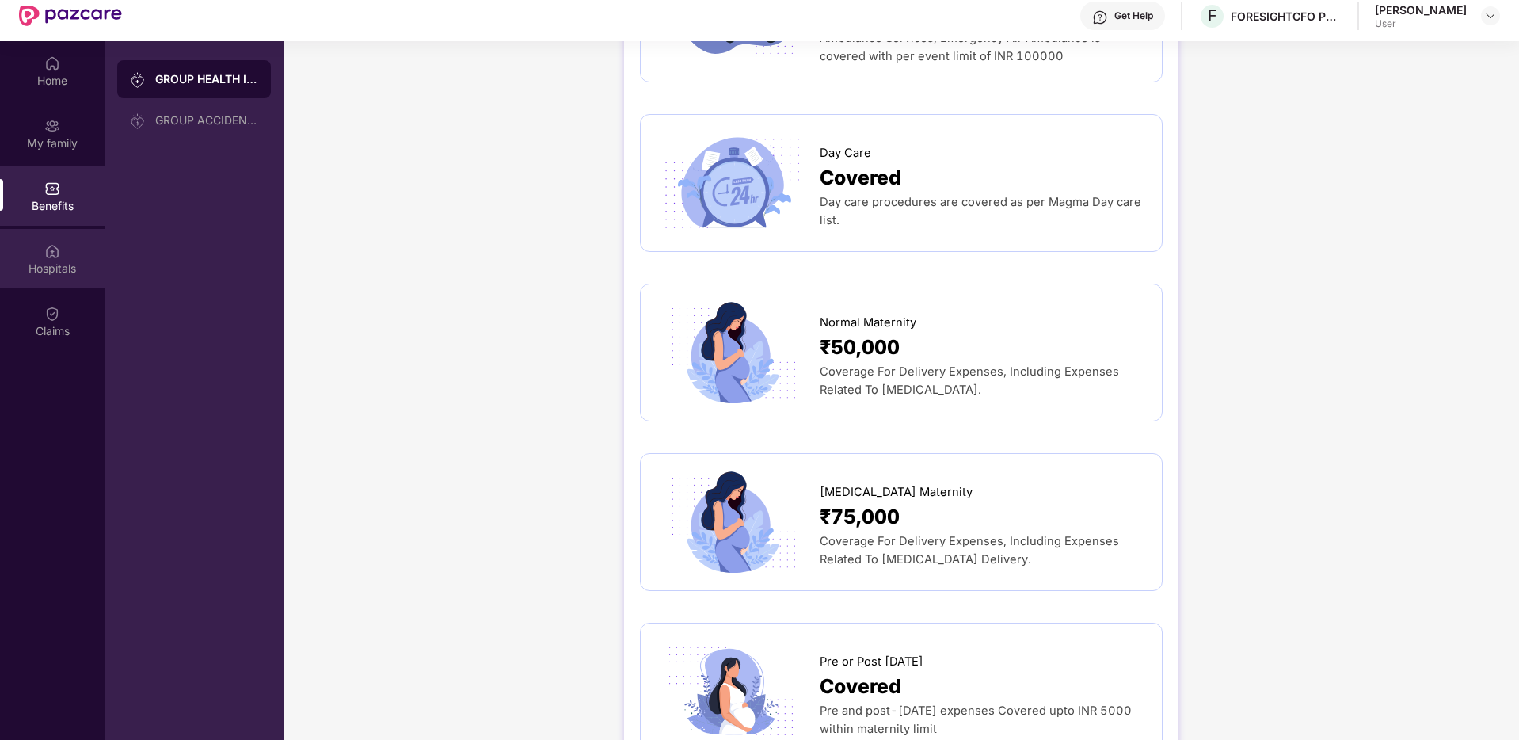
click at [55, 262] on div "Hospitals" at bounding box center [52, 269] width 105 height 16
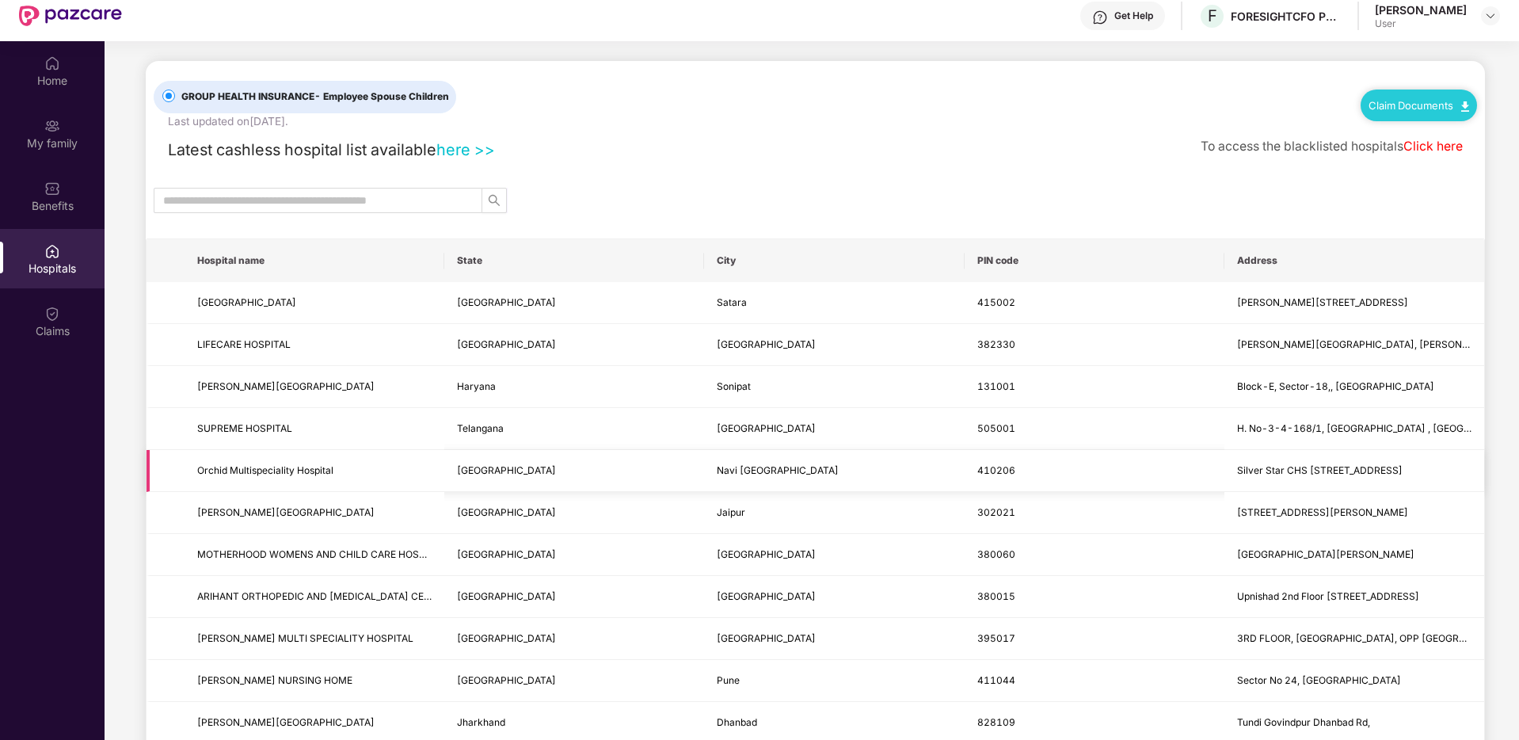
scroll to position [0, 0]
